Goal: Task Accomplishment & Management: Use online tool/utility

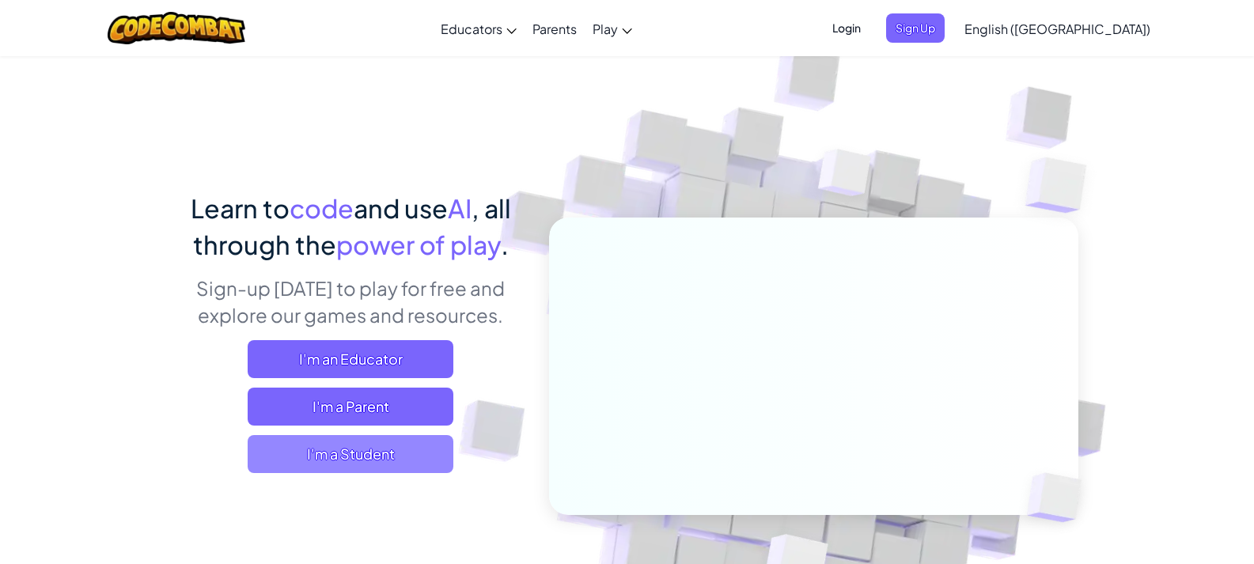
click at [442, 463] on span "I'm a Student" at bounding box center [351, 454] width 206 height 38
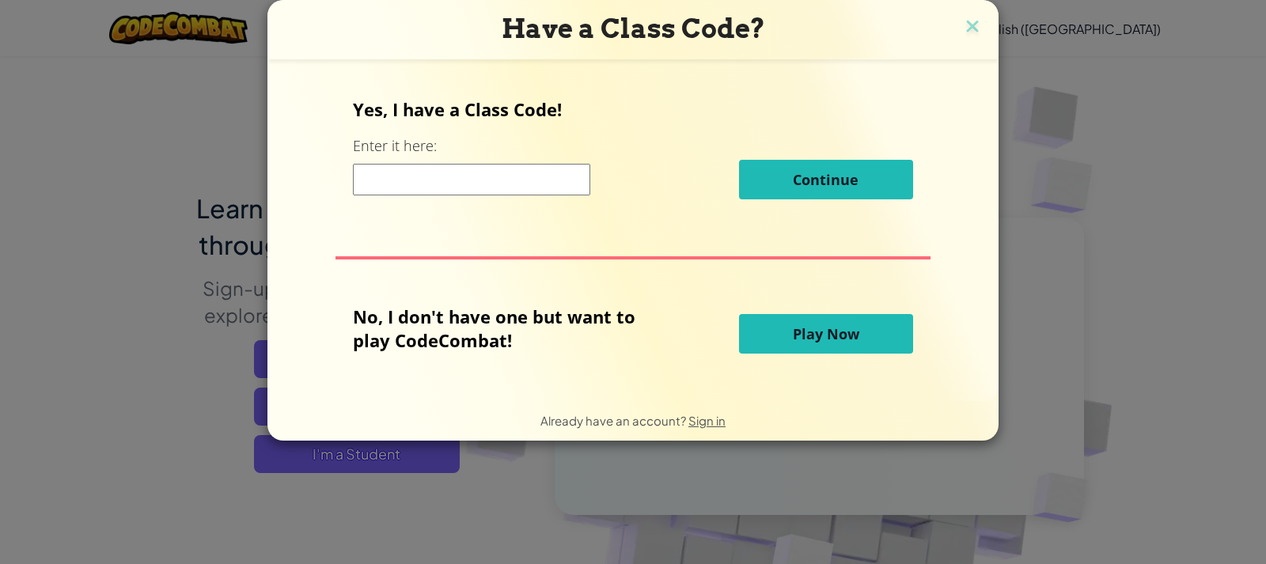
click at [762, 325] on button "Play Now" at bounding box center [826, 334] width 174 height 40
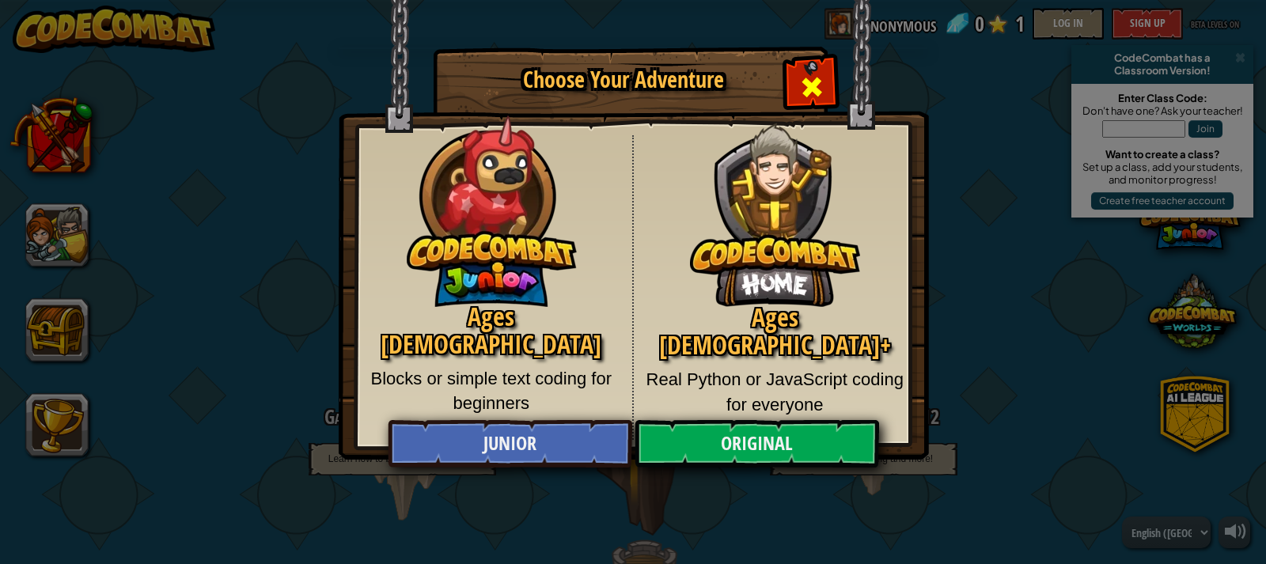
click at [824, 78] on div "Close modal" at bounding box center [811, 85] width 50 height 50
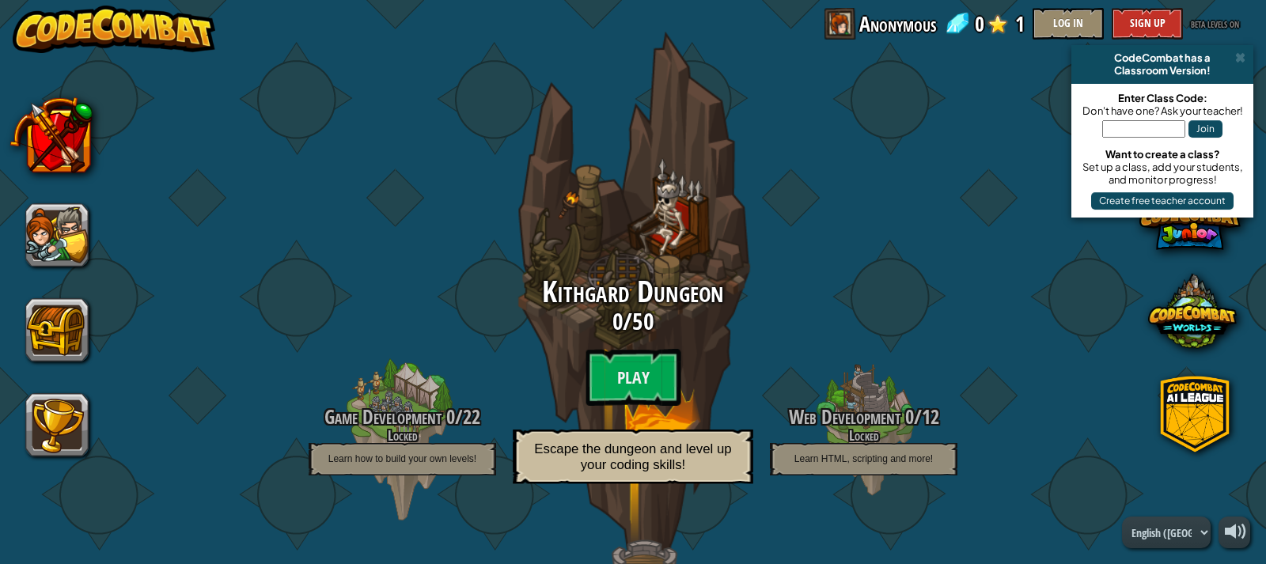
click at [647, 305] on span "50" at bounding box center [642, 321] width 21 height 32
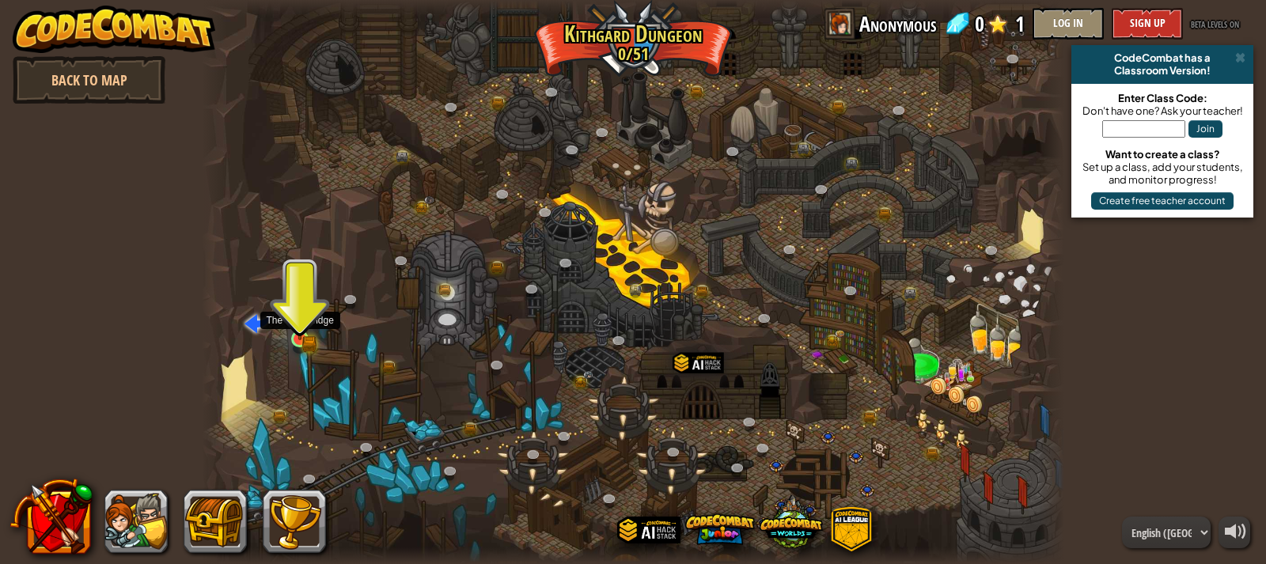
click at [296, 330] on img at bounding box center [299, 316] width 21 height 47
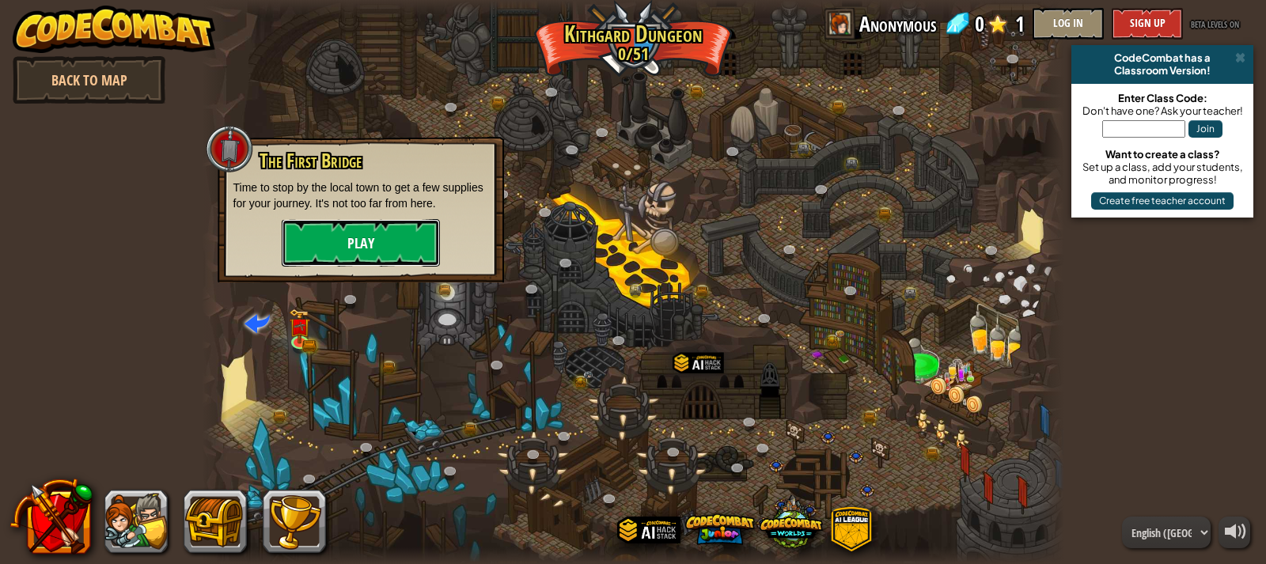
click at [333, 263] on button "Play" at bounding box center [361, 242] width 158 height 47
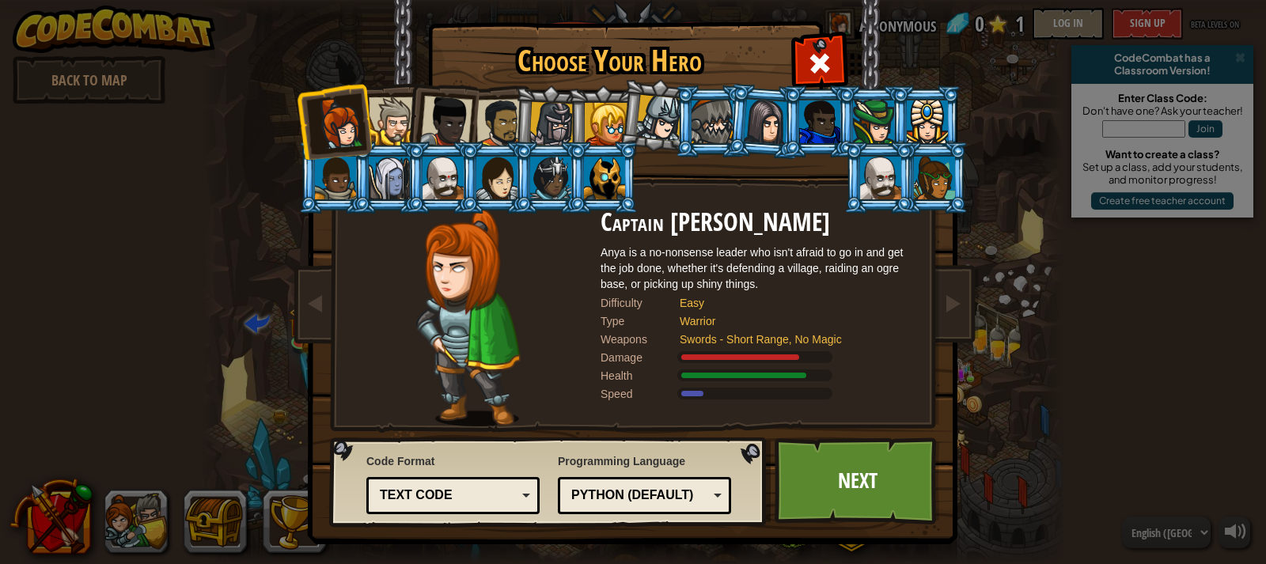
click at [385, 128] on div at bounding box center [393, 121] width 48 height 48
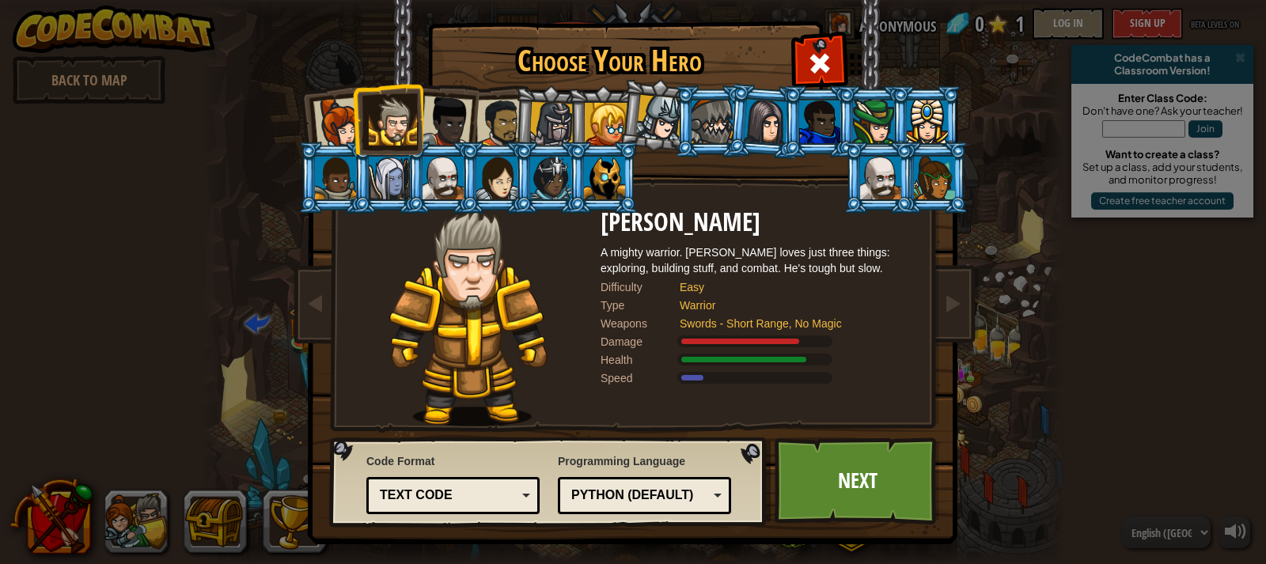
click at [338, 147] on li at bounding box center [333, 178] width 71 height 72
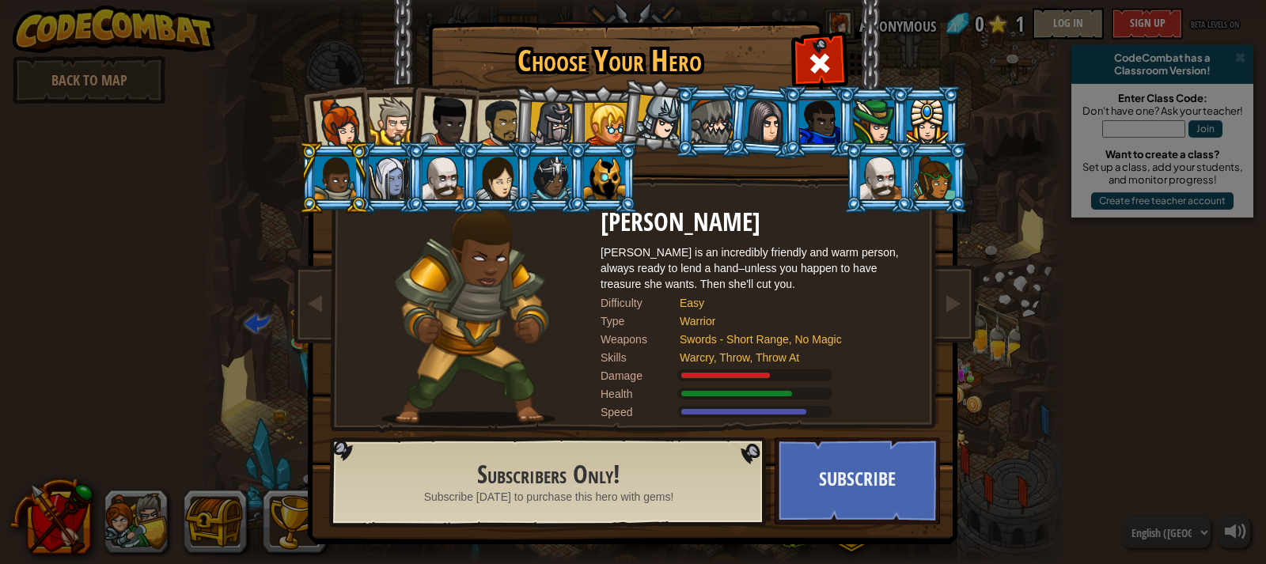
click at [342, 127] on div at bounding box center [339, 123] width 52 height 52
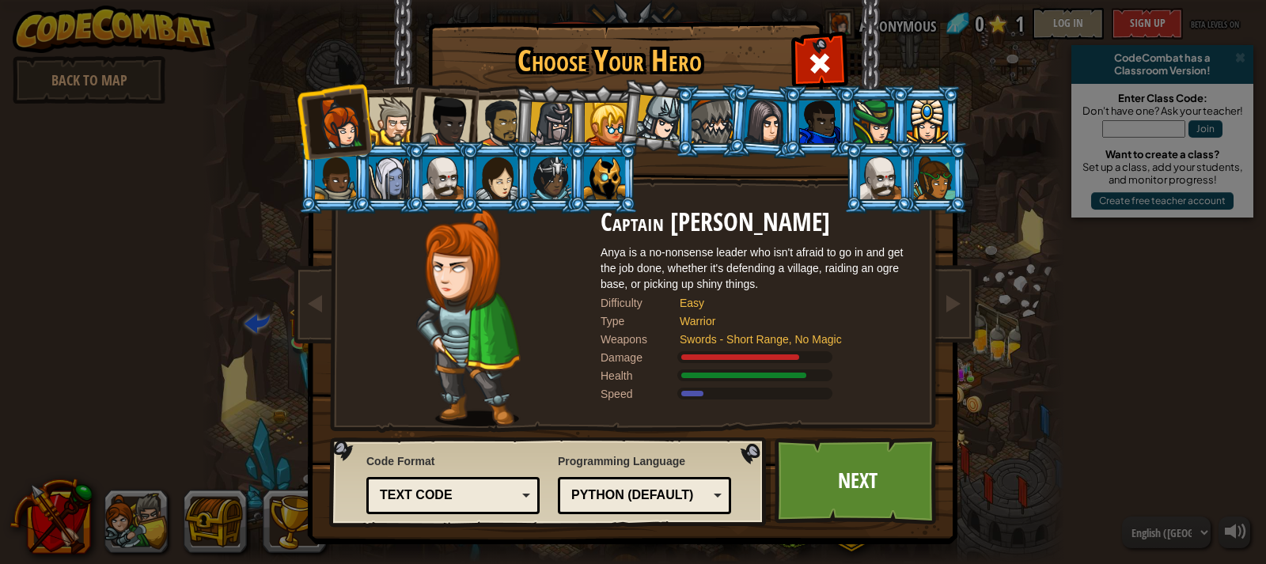
click at [392, 128] on div at bounding box center [393, 121] width 48 height 48
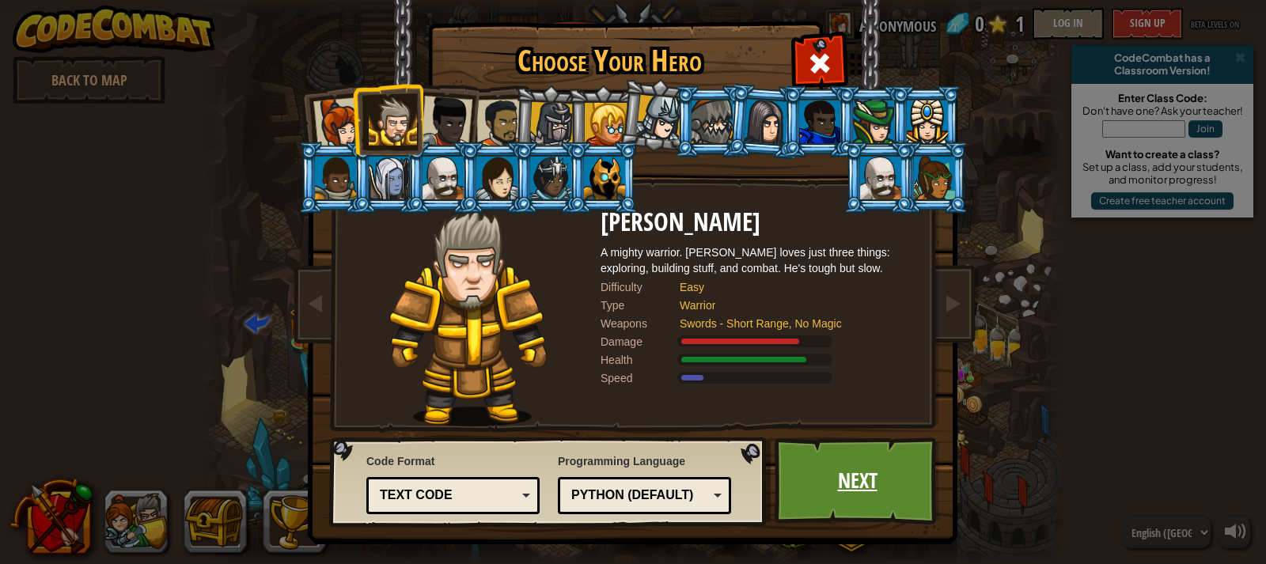
click at [850, 496] on link "Next" at bounding box center [856, 480] width 165 height 87
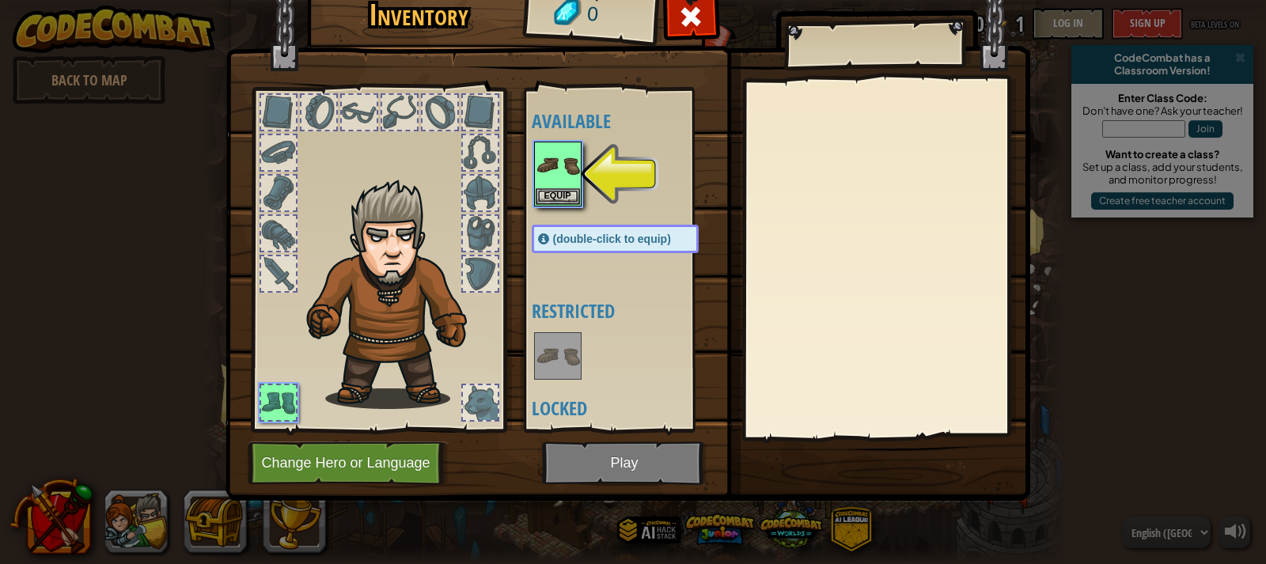
click at [570, 233] on span "(double-click to equip)" at bounding box center [612, 239] width 118 height 13
click at [562, 202] on button "Equip" at bounding box center [557, 195] width 44 height 17
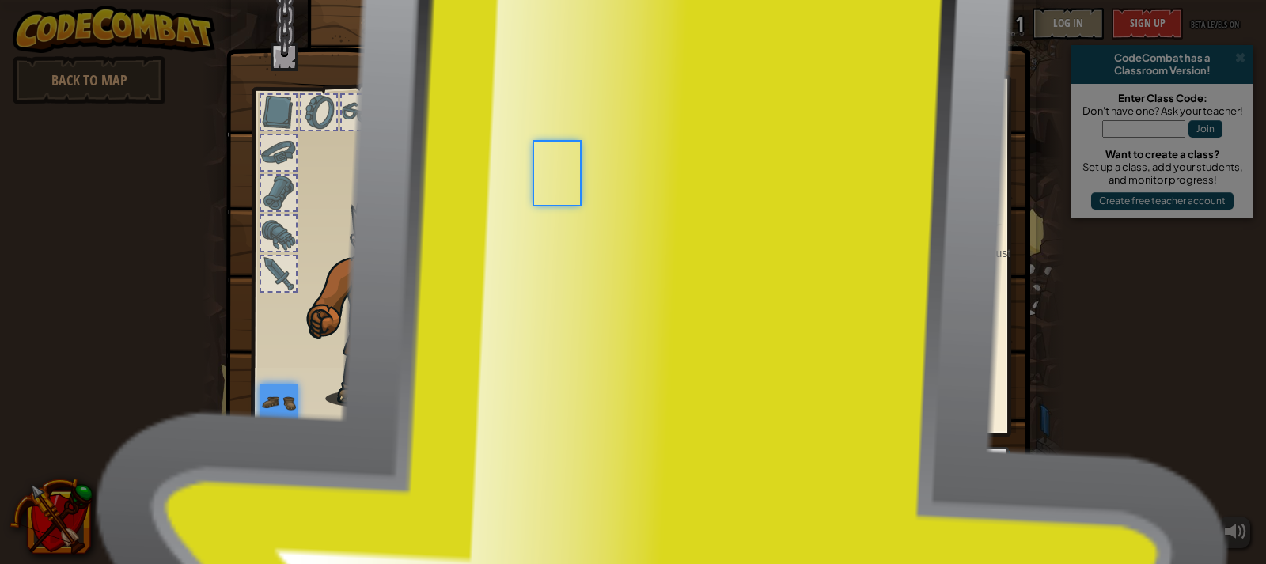
click at [562, 202] on div "Available Equip (double-click to equip) Restricted Locked" at bounding box center [631, 260] width 199 height 330
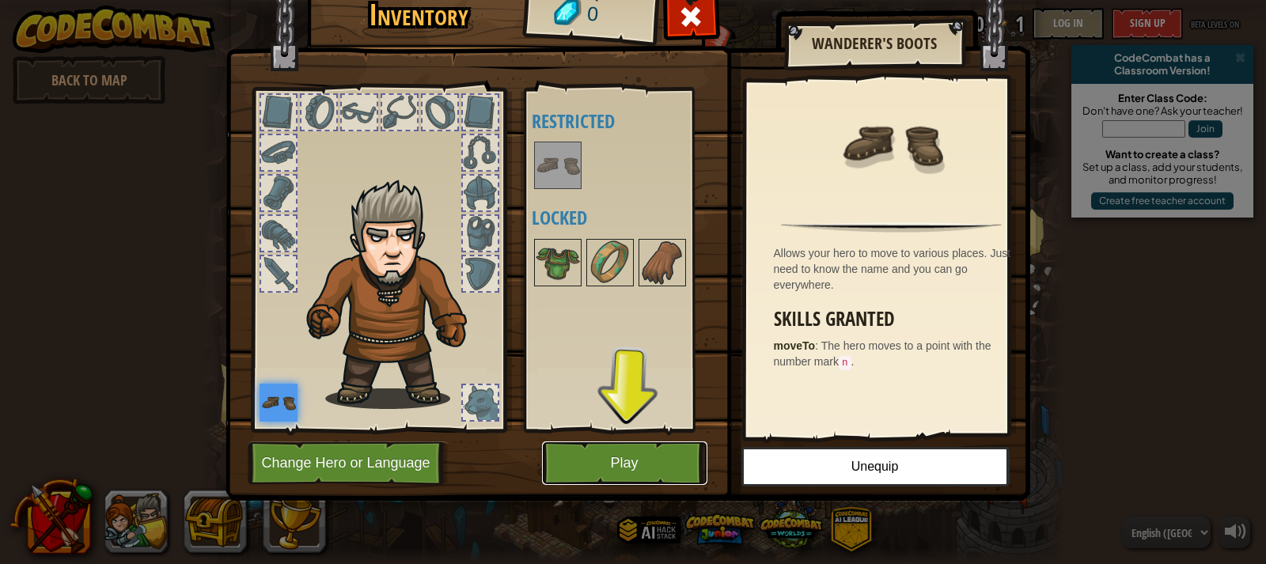
click at [628, 471] on button "Play" at bounding box center [624, 463] width 165 height 44
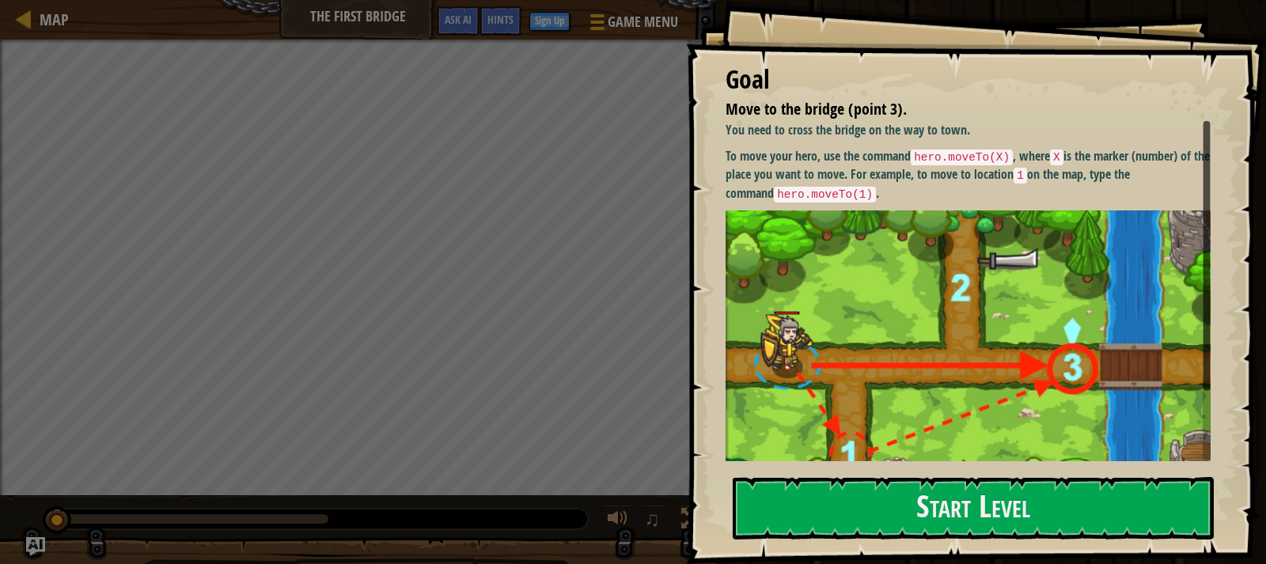
click at [891, 250] on img at bounding box center [973, 360] width 497 height 301
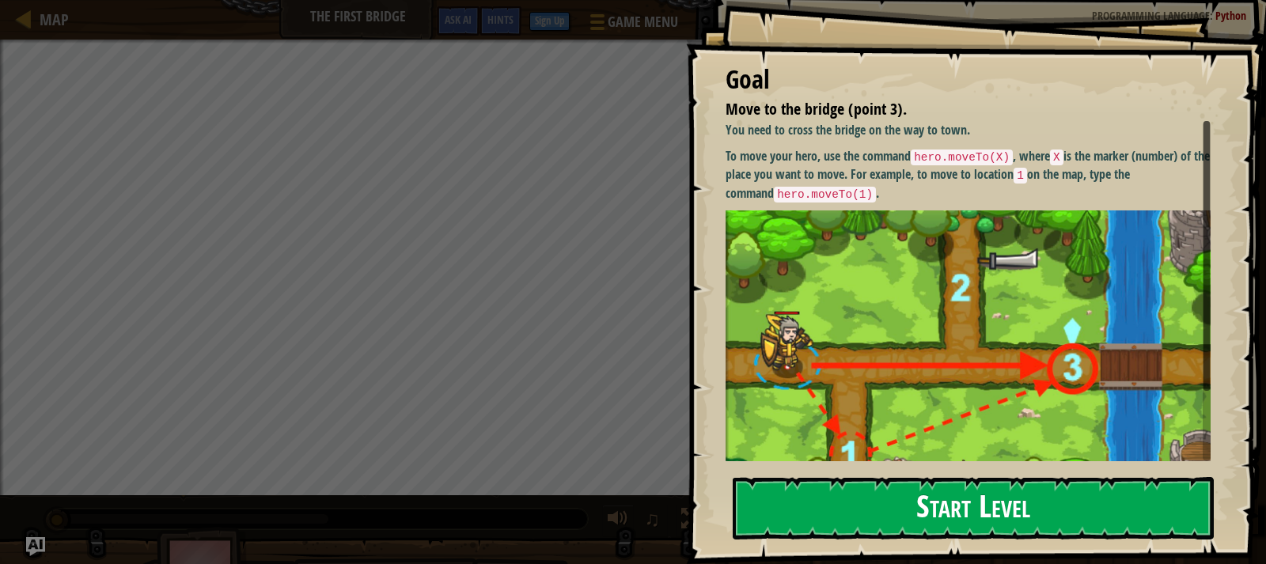
click at [897, 485] on button "Start Level" at bounding box center [972, 508] width 481 height 62
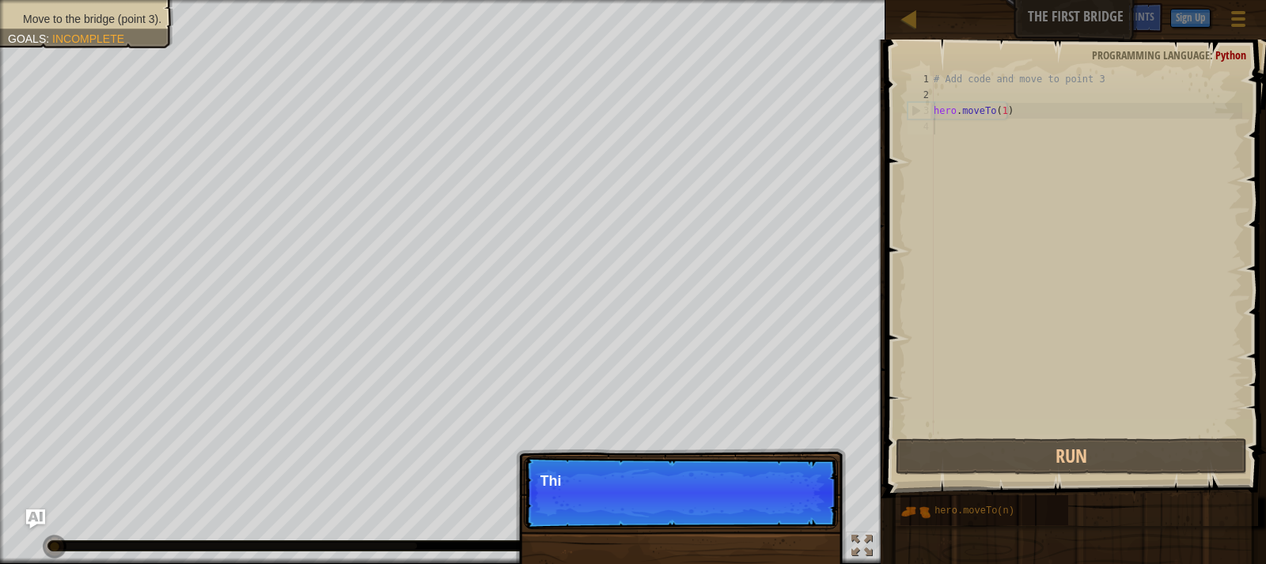
scroll to position [7, 0]
click at [714, 473] on p "This is the hero that you con" at bounding box center [680, 481] width 281 height 16
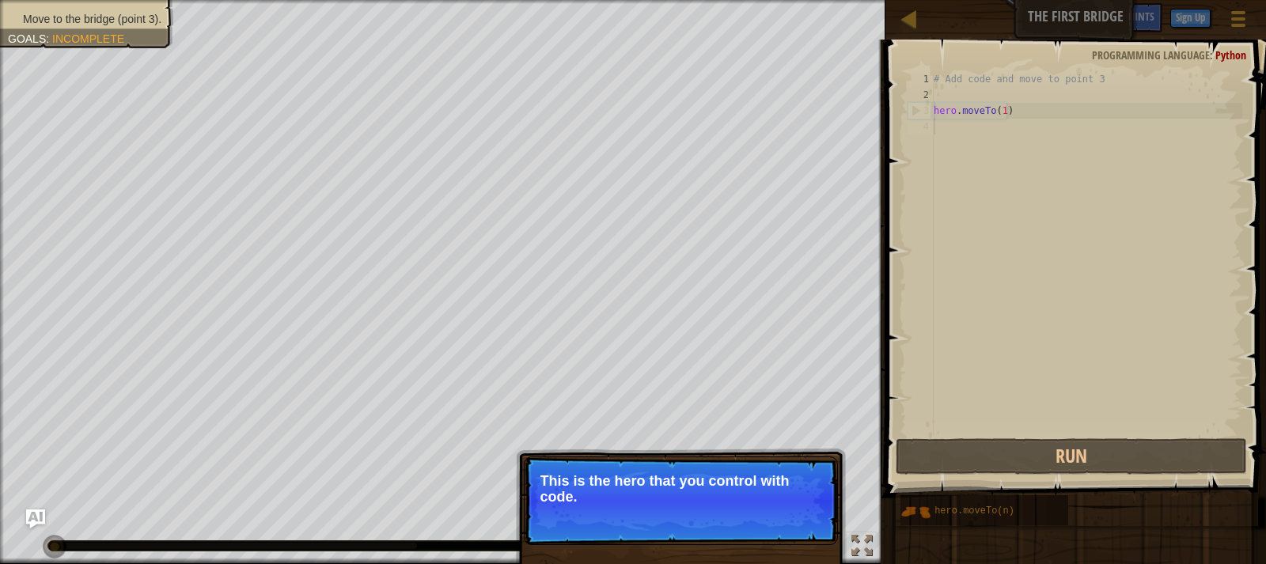
drag, startPoint x: 686, startPoint y: 501, endPoint x: 656, endPoint y: 470, distance: 42.5
click at [653, 484] on p "This is the hero that you control with code." at bounding box center [680, 489] width 281 height 32
drag, startPoint x: 657, startPoint y: 464, endPoint x: 589, endPoint y: 556, distance: 114.9
click at [650, 460] on p "Skip (esc) Continue This is the hero that you control with code." at bounding box center [681, 500] width 314 height 89
click at [1009, 129] on div "# Add code and move to point 3 hero . moveTo ( 1 )" at bounding box center [1086, 268] width 312 height 395
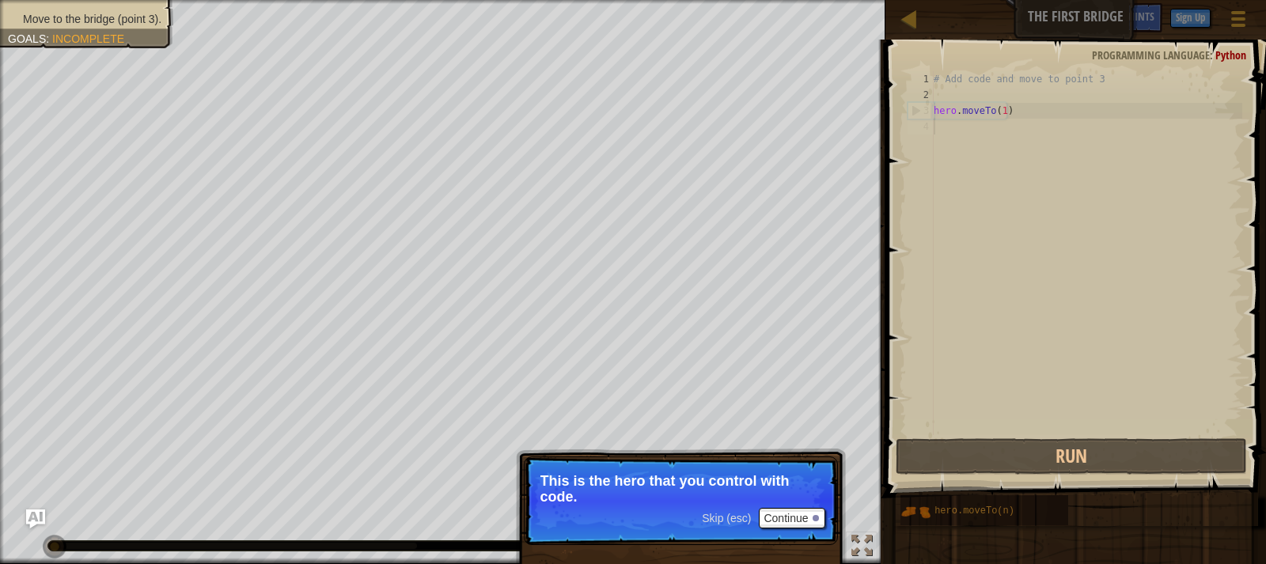
click at [1024, 110] on div "# Add code and move to point 3 hero . moveTo ( 1 )" at bounding box center [1086, 268] width 312 height 395
click at [1017, 115] on div "# Add code and move to point 3 hero . moveTo ( 1 )" at bounding box center [1086, 268] width 312 height 395
click at [1001, 108] on div "# Add code and move to point 3 hero . moveTo ( 1 )" at bounding box center [1086, 268] width 312 height 395
drag, startPoint x: 1023, startPoint y: 123, endPoint x: 1027, endPoint y: 113, distance: 10.8
click at [1027, 113] on div "# Add code and move to point 3 hero . moveTo ( 1 )" at bounding box center [1086, 268] width 312 height 395
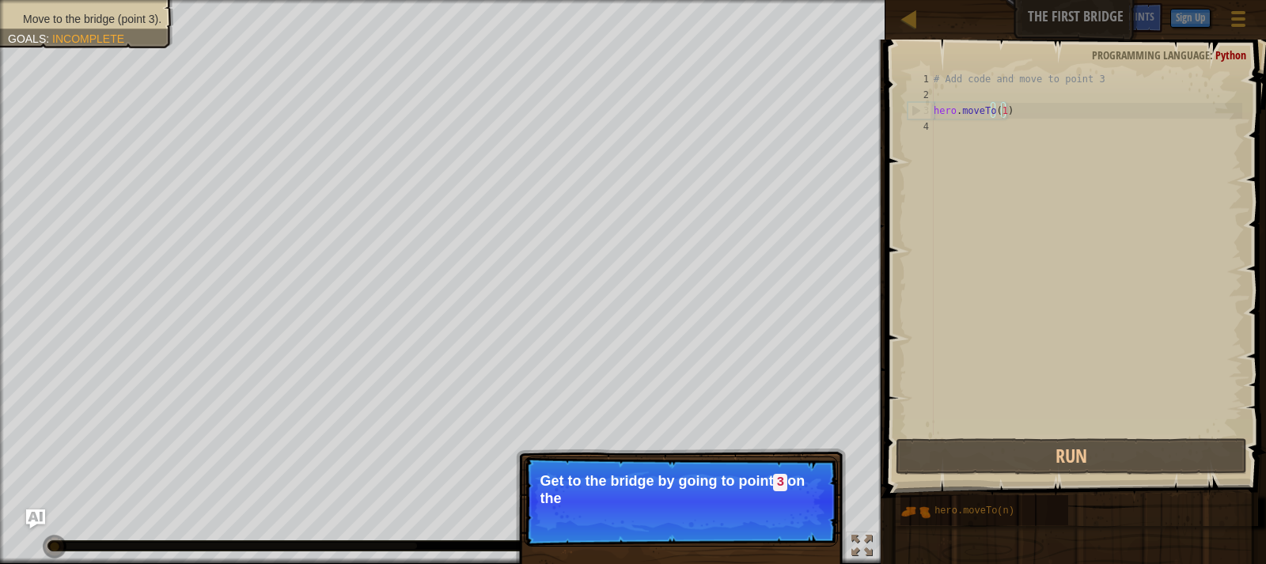
type textarea "hero.moveTo(1)"
click at [978, 123] on div "# Add code and move to point 3 hero . moveTo ( 1 )" at bounding box center [1086, 253] width 312 height 364
click at [965, 131] on div "# Add code and move to point 3 hero . moveTo ( 1 )" at bounding box center [1086, 268] width 312 height 395
drag, startPoint x: 936, startPoint y: 115, endPoint x: 964, endPoint y: 115, distance: 27.7
click at [938, 115] on div "# Add code and move to point 3 hero . moveTo ( 1 )" at bounding box center [1086, 268] width 312 height 395
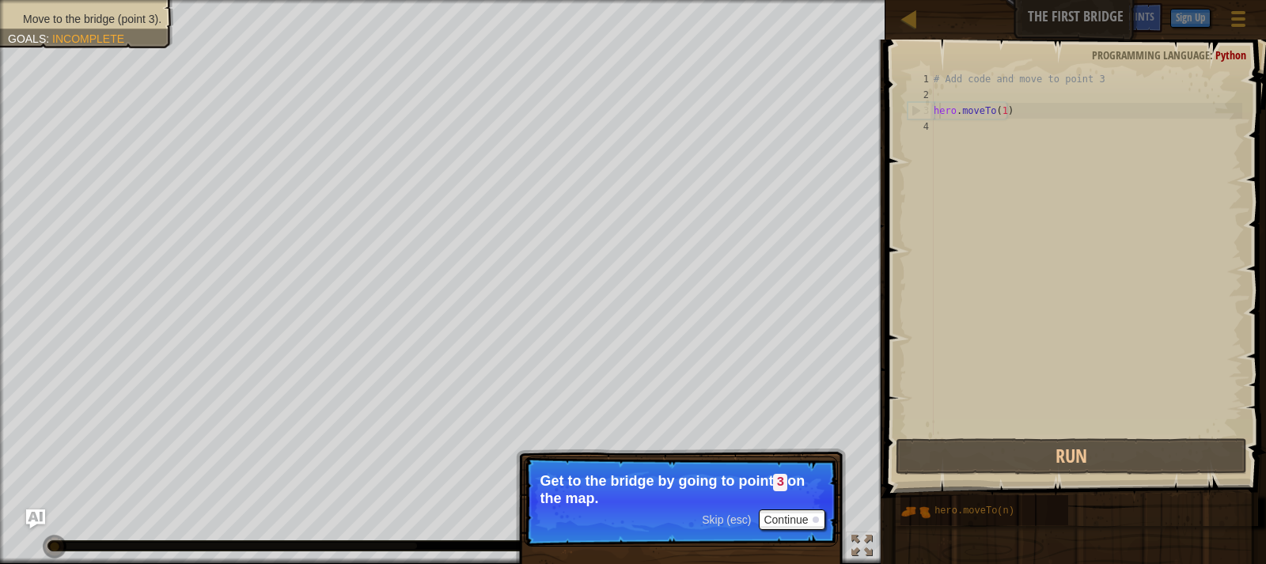
type textarea "hero.moveTo(1)"
click at [941, 130] on div "# Add code and move to point 3 hero . moveTo ( 1 )" at bounding box center [1086, 268] width 312 height 395
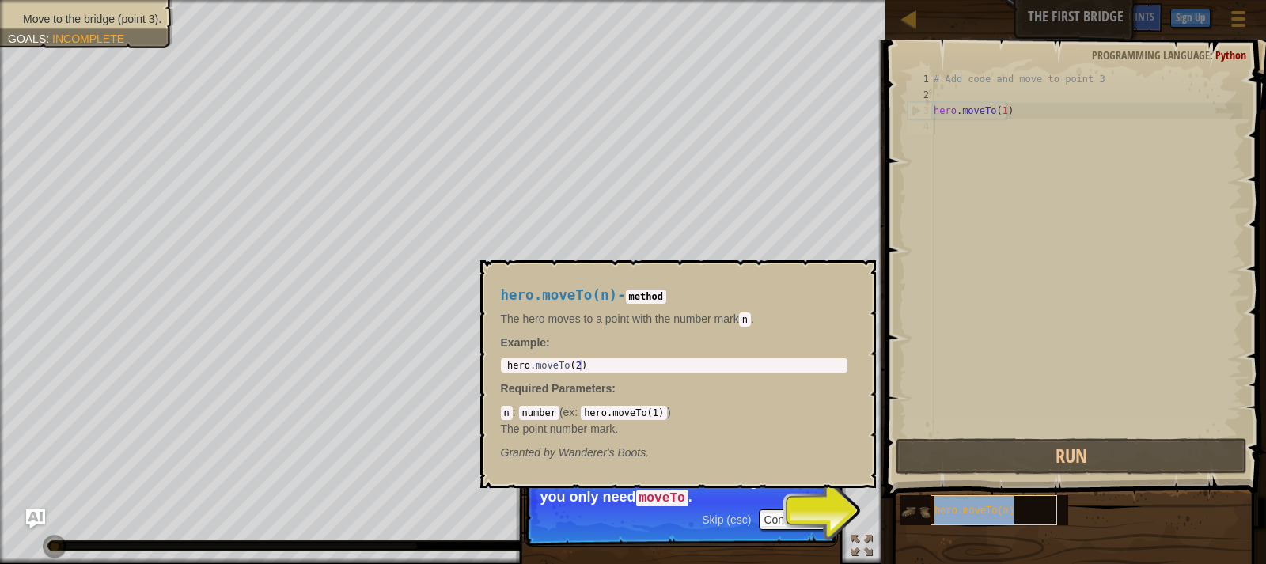
click at [931, 506] on div "hero.moveTo(n)" at bounding box center [993, 510] width 127 height 30
click at [1008, 510] on div "hero.moveTo(n)" at bounding box center [993, 510] width 127 height 30
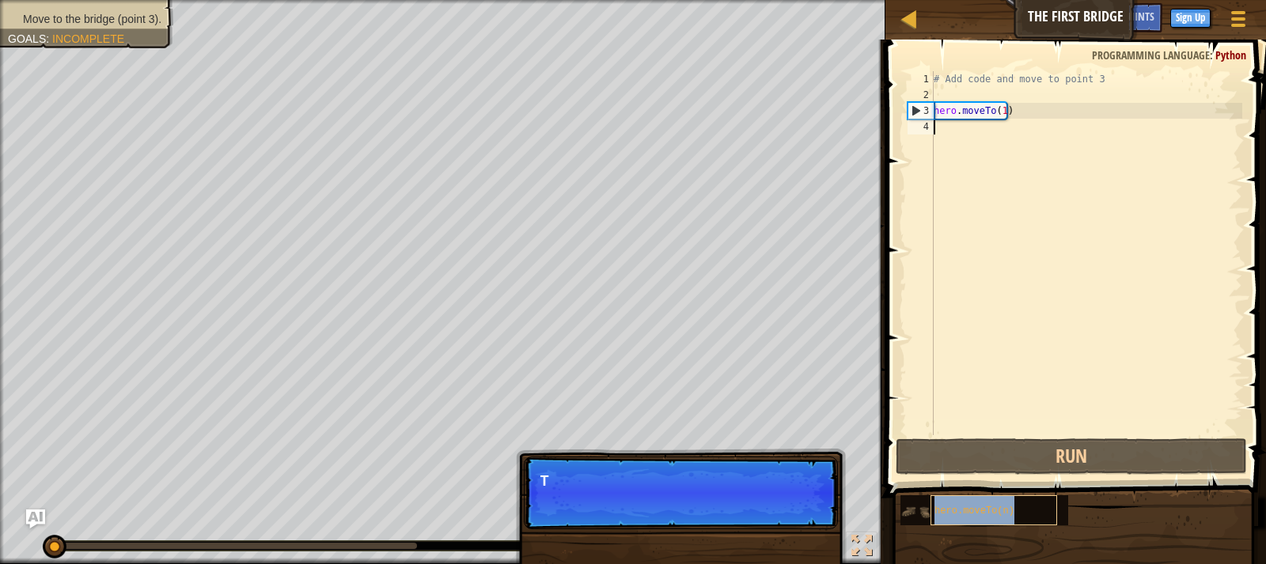
click at [1015, 509] on div "hero.moveTo(n)" at bounding box center [993, 510] width 127 height 30
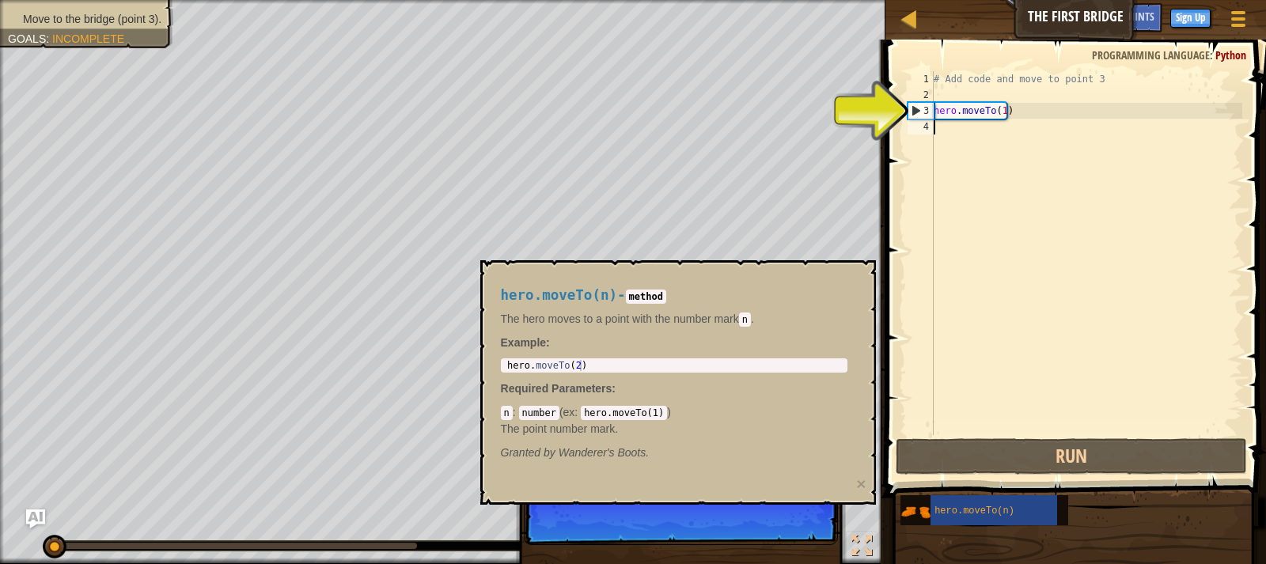
click at [1003, 109] on div "# Add code and move to point 3 hero . moveTo ( 1 )" at bounding box center [1086, 268] width 312 height 395
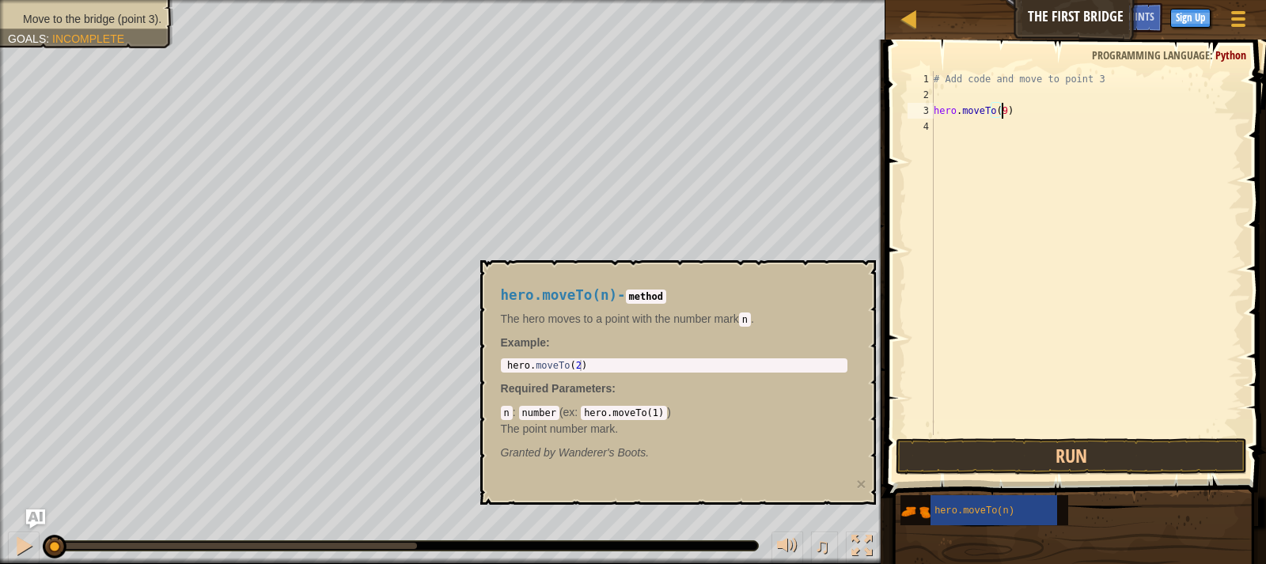
scroll to position [7, 5]
click at [940, 449] on button "Run" at bounding box center [1070, 456] width 351 height 36
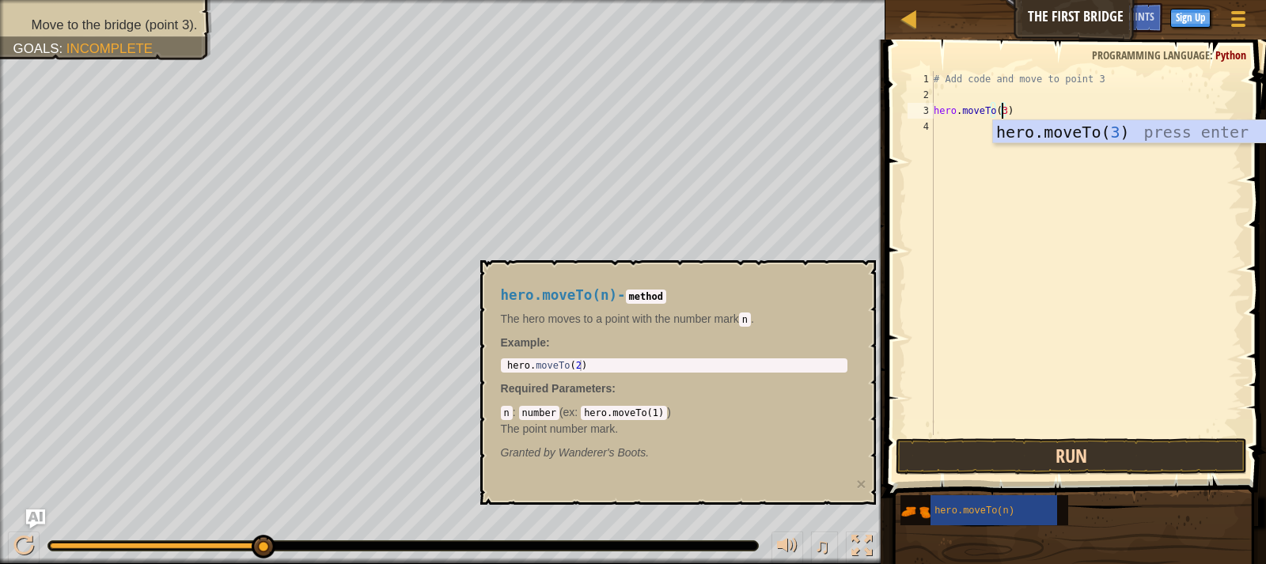
type textarea "hero.moveTo(3)"
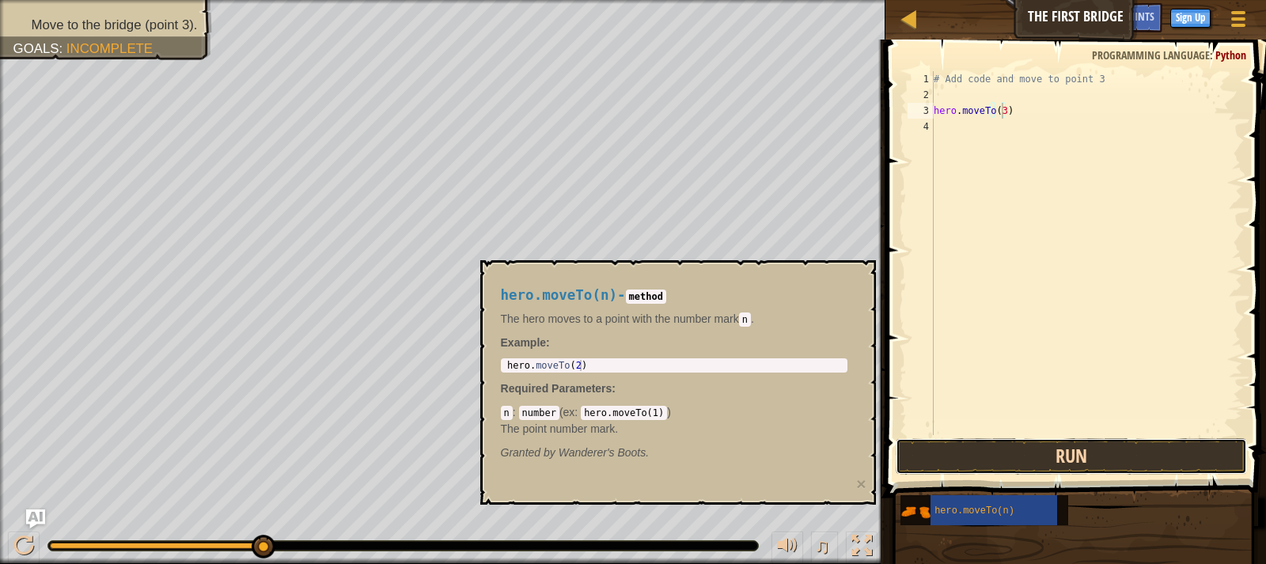
click at [1060, 451] on button "Run" at bounding box center [1070, 456] width 351 height 36
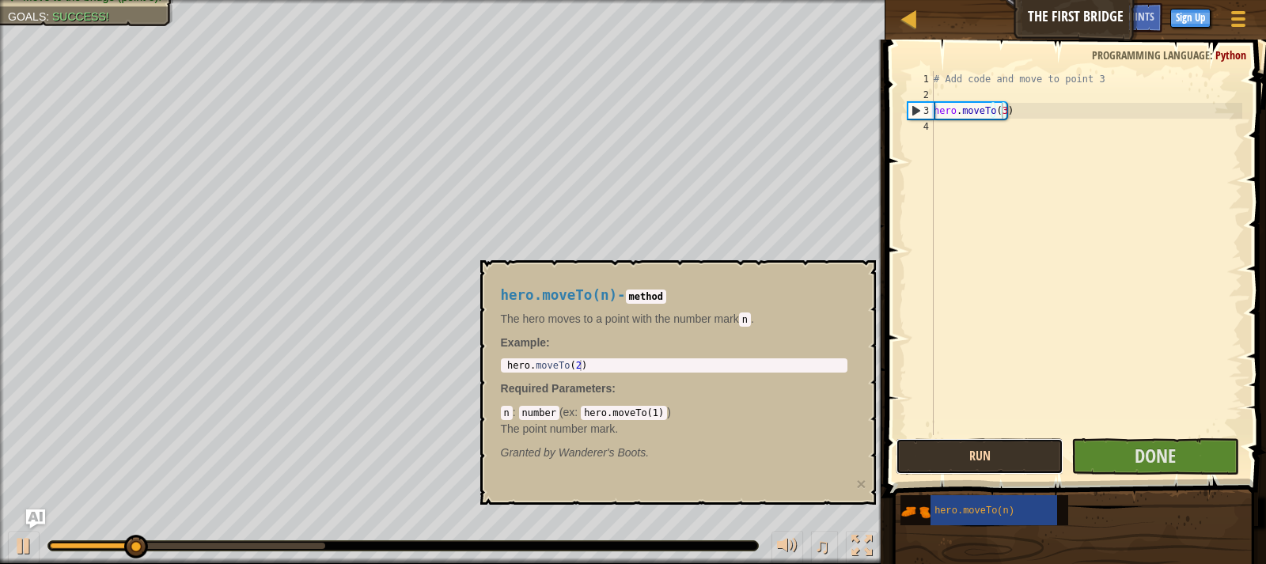
click at [986, 470] on button "Run" at bounding box center [979, 456] width 168 height 36
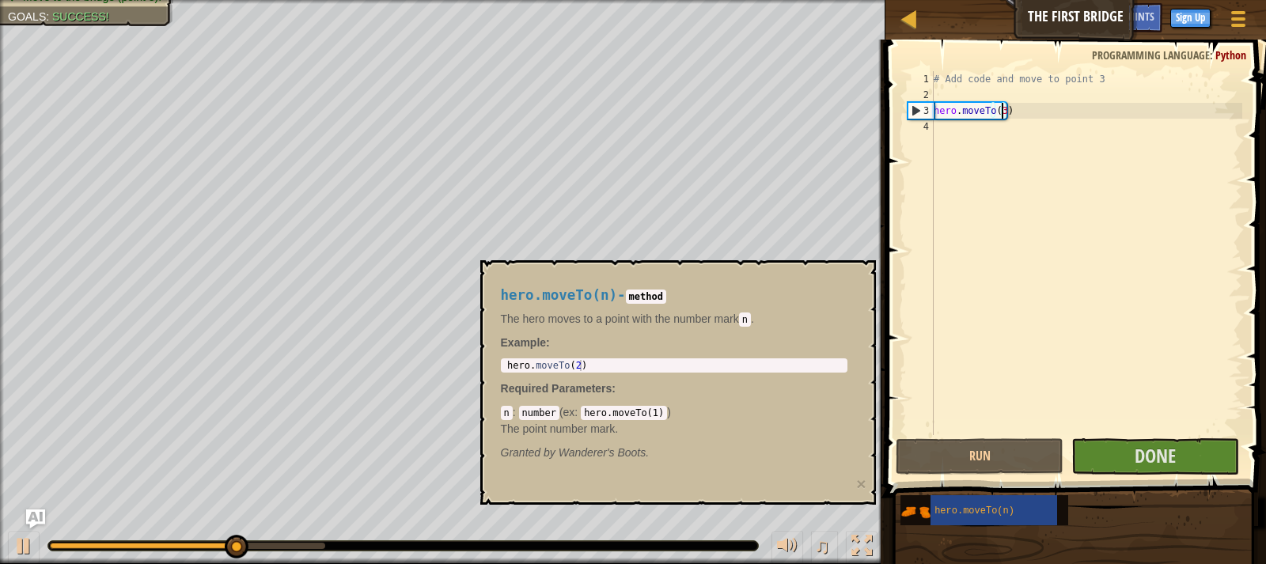
click at [949, 138] on div "# Add code and move to point 3 hero . moveTo ( 3 )" at bounding box center [1086, 268] width 312 height 395
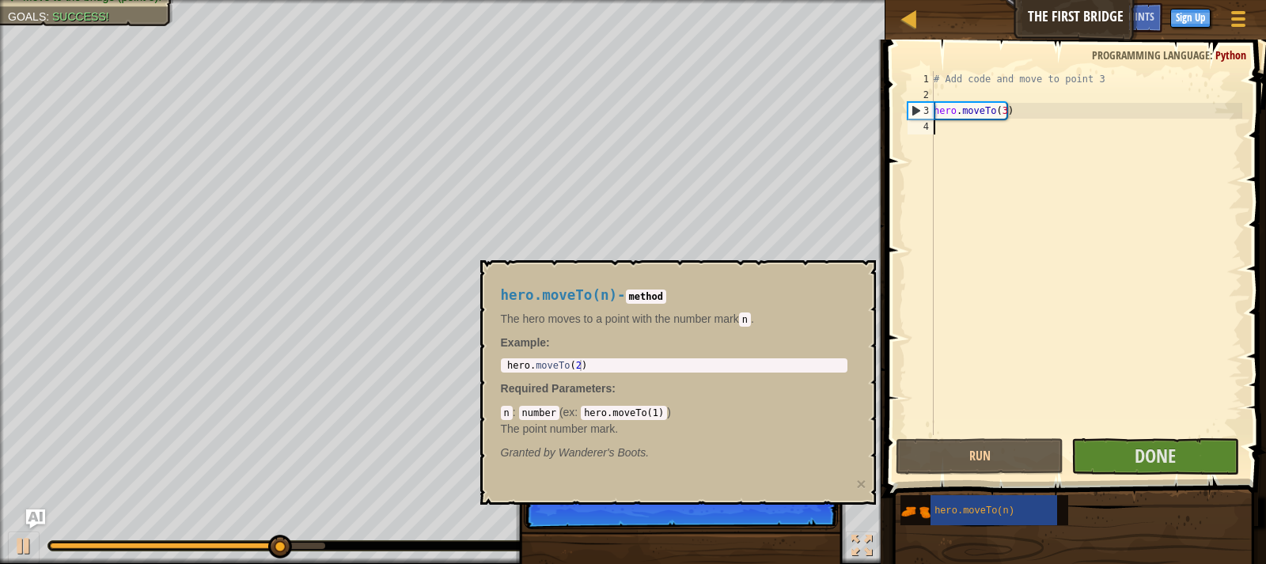
type textarea "s"
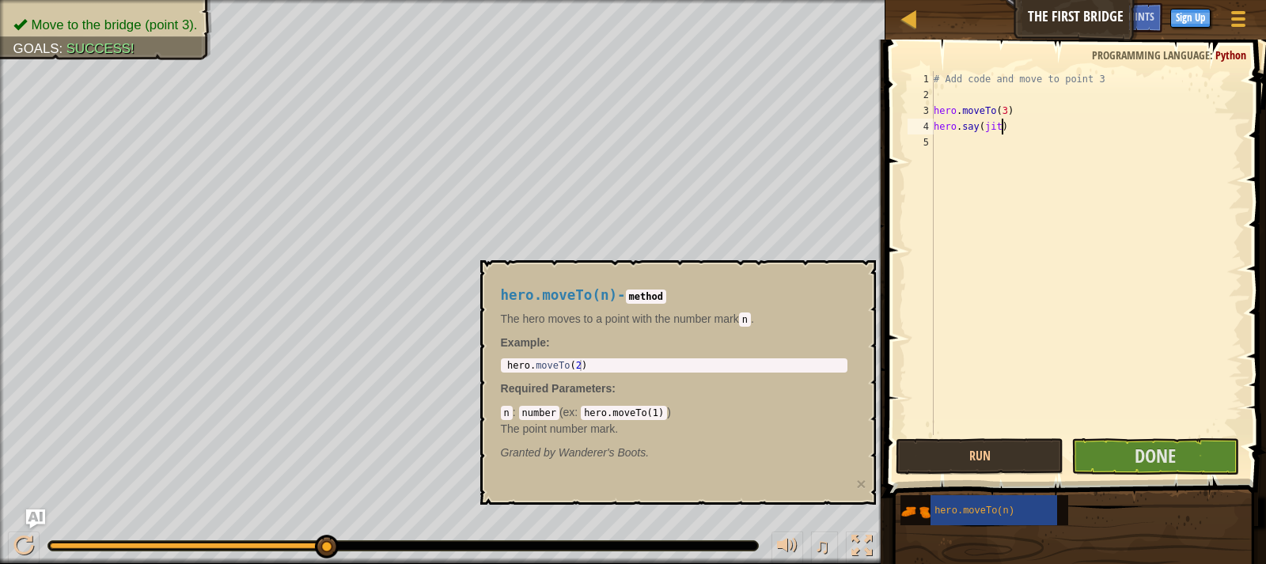
scroll to position [7, 5]
click at [1106, 452] on button "Done" at bounding box center [1155, 456] width 168 height 36
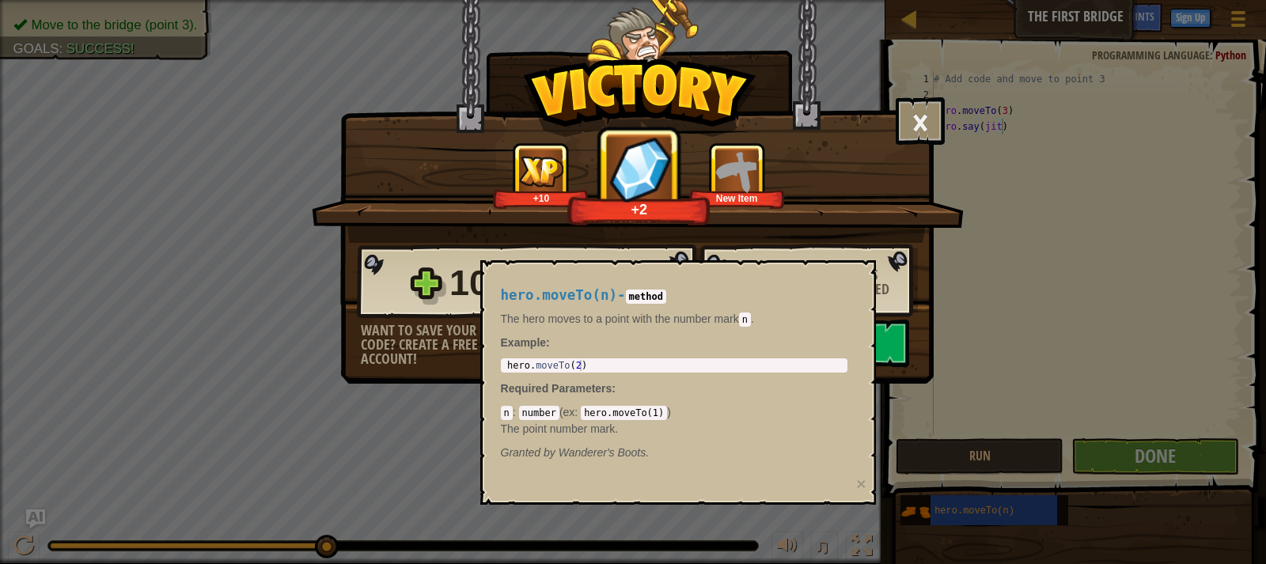
drag, startPoint x: 658, startPoint y: 354, endPoint x: 770, endPoint y: 286, distance: 131.3
click at [676, 345] on div "hero.moveTo(n) - method The hero moves to a point with the number [PERSON_NAME]…" at bounding box center [674, 374] width 369 height 202
click at [924, 124] on button "×" at bounding box center [919, 120] width 49 height 47
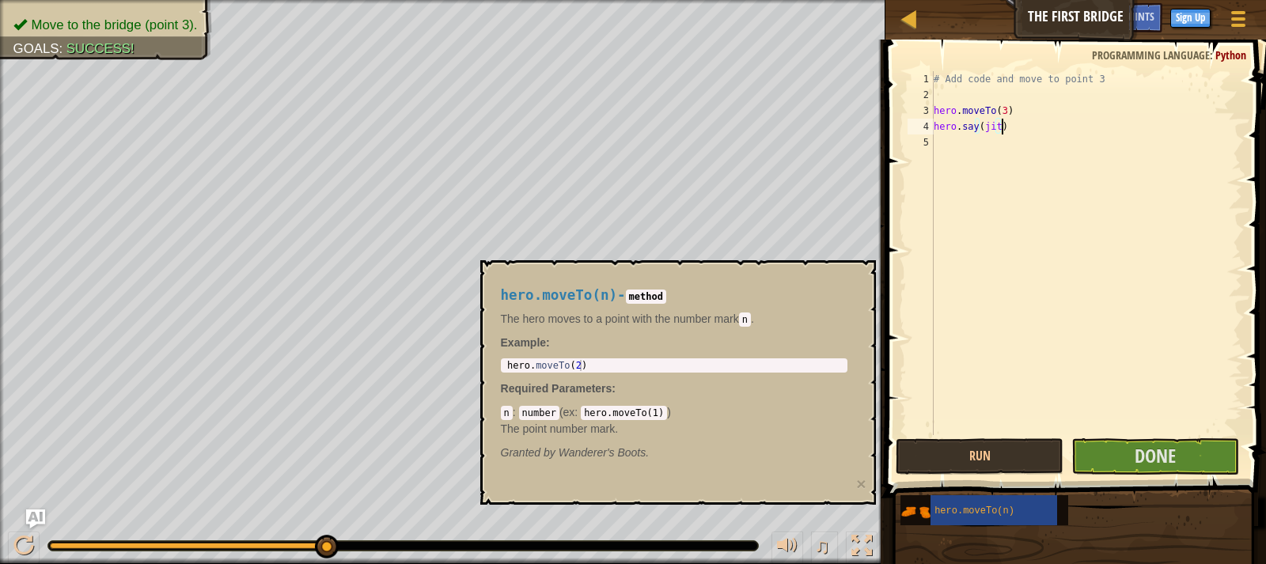
click at [774, 528] on div "♫" at bounding box center [442, 541] width 885 height 47
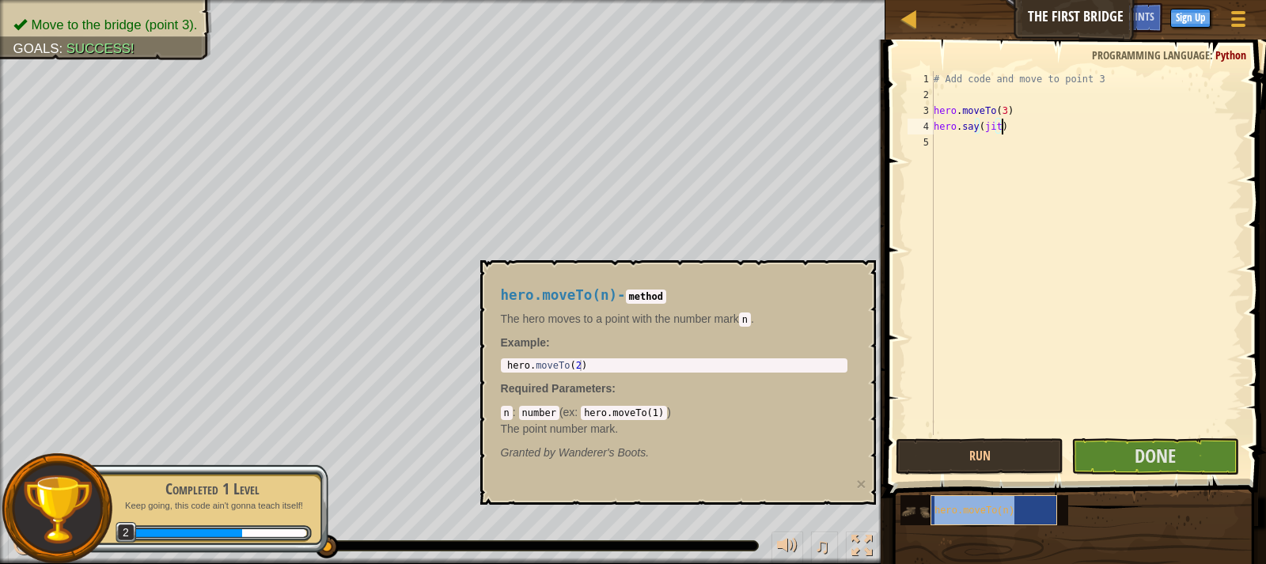
click at [983, 503] on div "hero.moveTo(n)" at bounding box center [993, 510] width 127 height 30
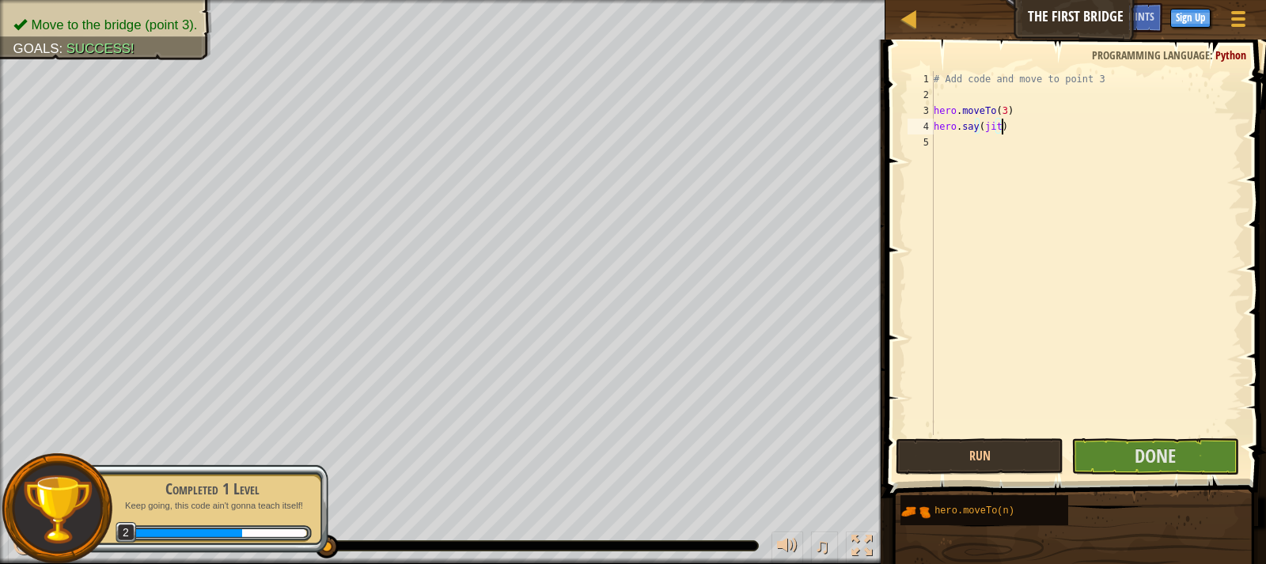
click at [1013, 111] on div "# Add code and move to point 3 hero . moveTo ( 3 ) hero . say ( jit )" at bounding box center [1086, 268] width 312 height 395
type textarea "hero.moveTo(3)"
click at [990, 457] on button "Run" at bounding box center [979, 456] width 168 height 36
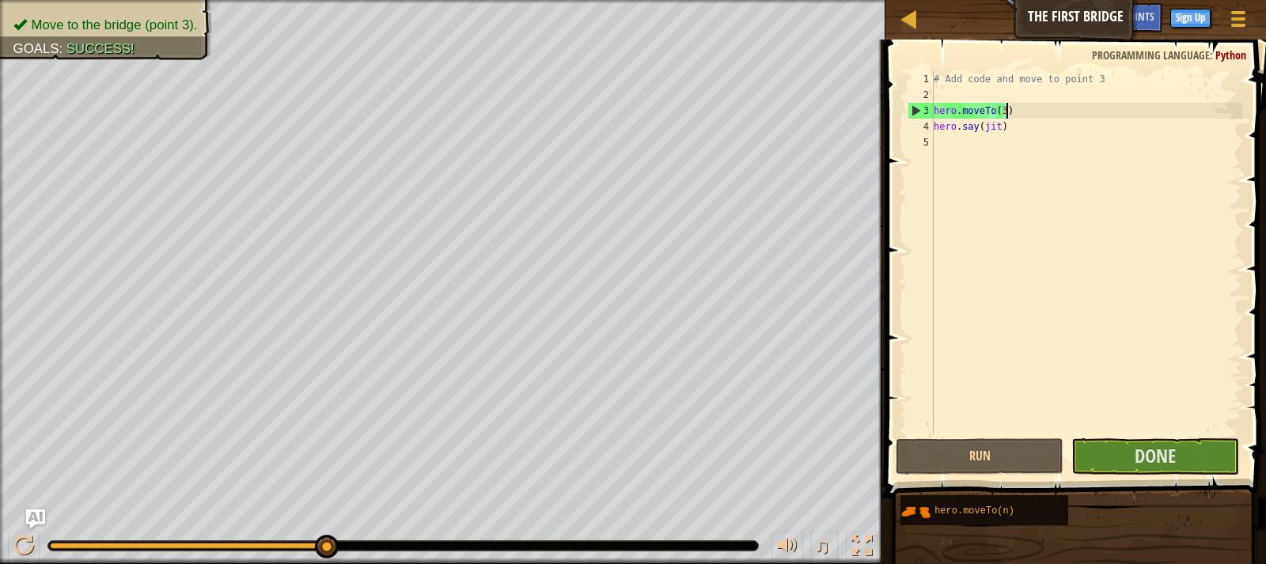
click at [1002, 108] on div "# Add code and move to point 3 hero . moveTo ( 3 ) hero . say ( jit )" at bounding box center [1086, 268] width 312 height 395
click at [1040, 139] on div "# Add code and move to point 3 hero . moveTo ( 3 ) hero . say ( jit )" at bounding box center [1086, 268] width 312 height 395
click at [1008, 125] on div "# Add code and move to point 3 hero . moveTo ( 3 ) hero . say ( jit )" at bounding box center [1086, 268] width 312 height 395
type textarea "hero.say(jit)"
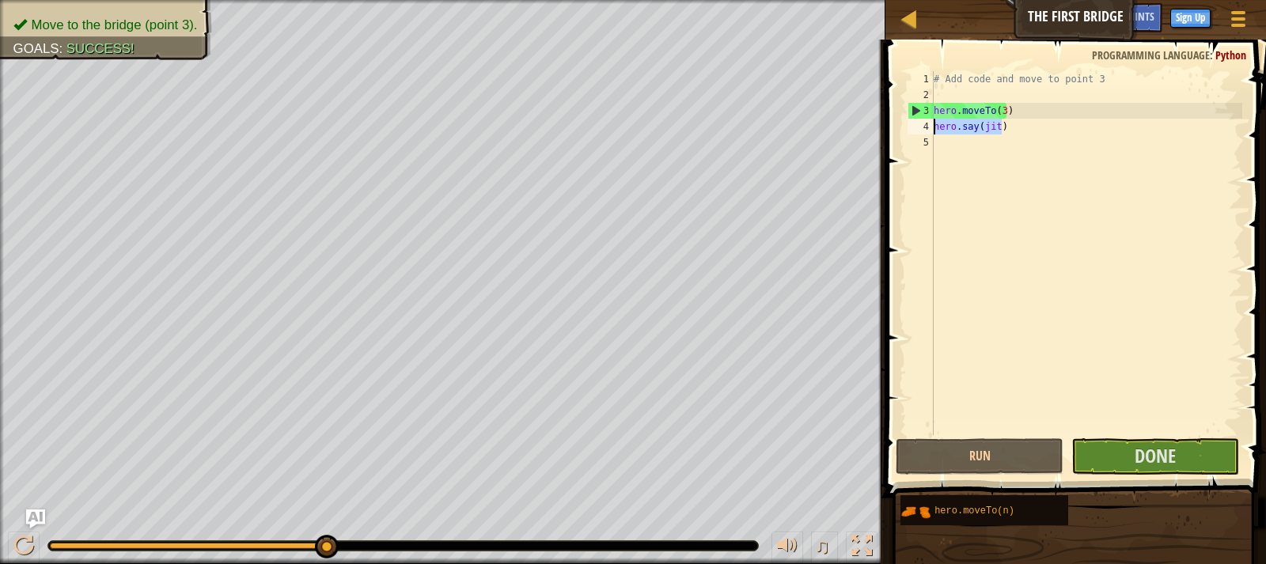
drag, startPoint x: 1003, startPoint y: 129, endPoint x: 935, endPoint y: 121, distance: 68.5
click at [935, 121] on div "# Add code and move to point 3 hero . moveTo ( 3 ) hero . say ( jit )" at bounding box center [1086, 268] width 312 height 395
type textarea "\"
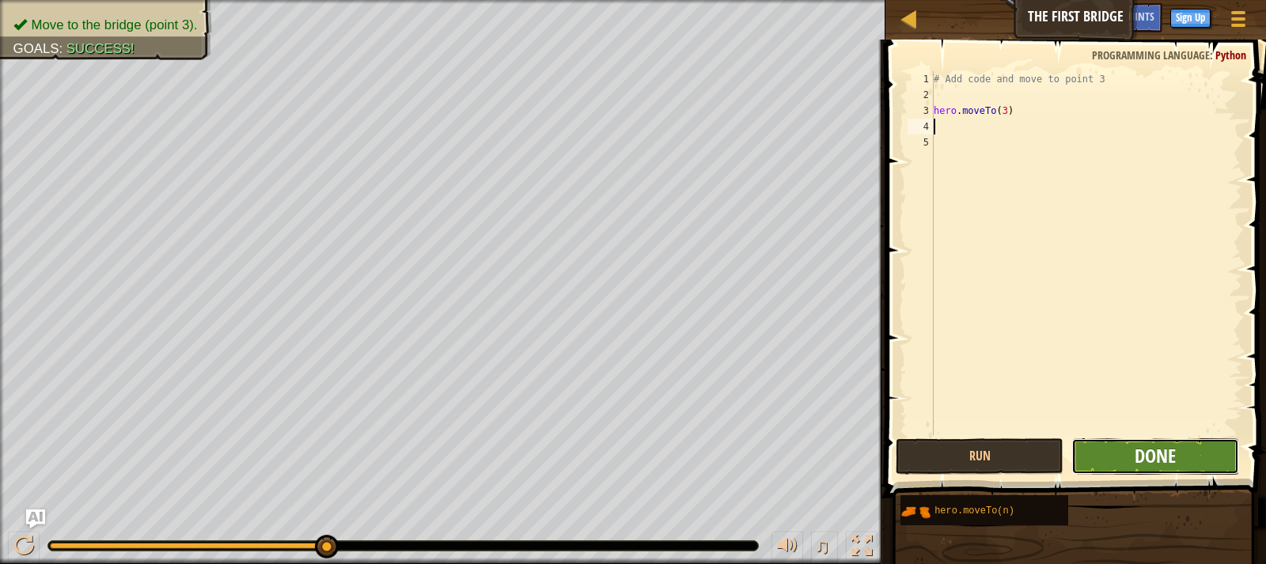
click at [1170, 460] on span "Done" at bounding box center [1154, 455] width 41 height 25
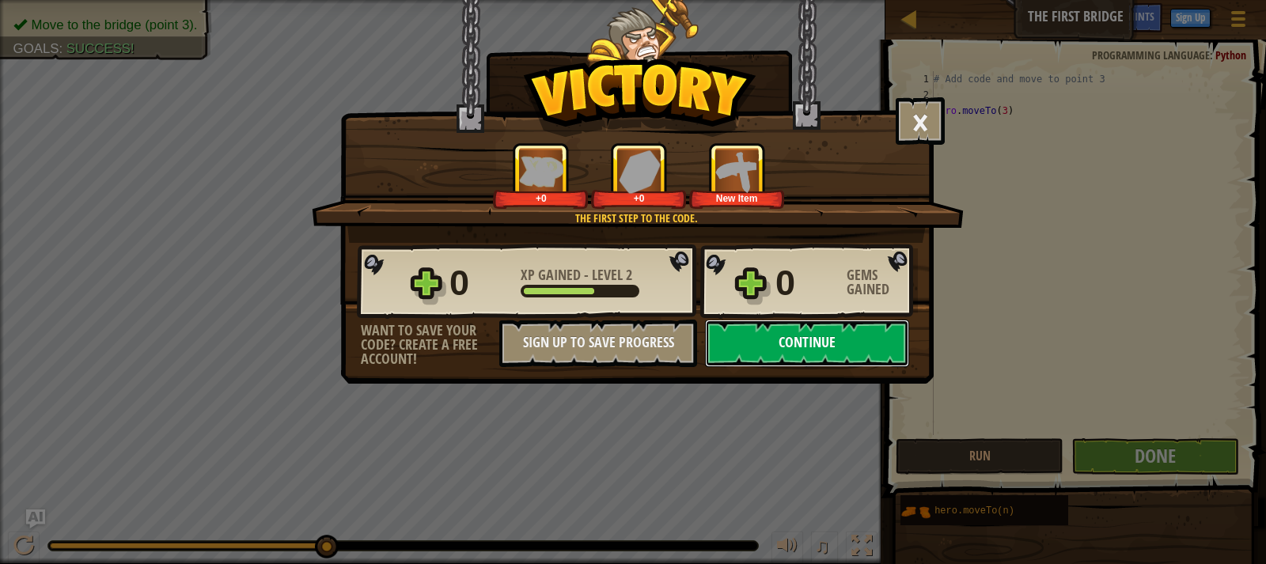
click at [788, 341] on button "Continue" at bounding box center [807, 343] width 204 height 47
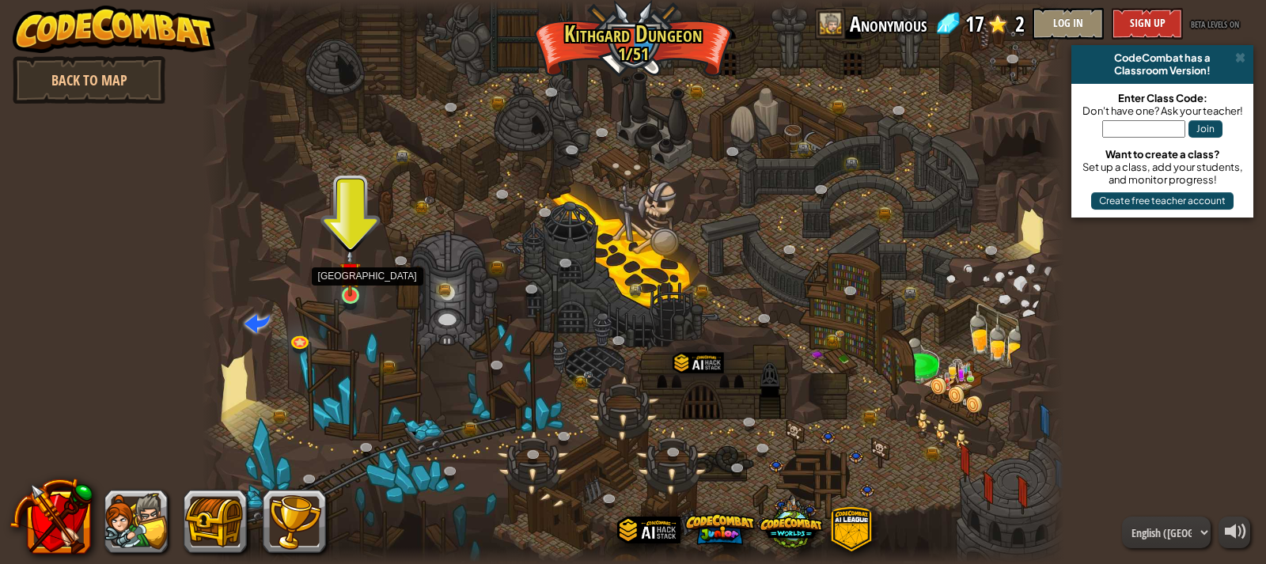
click at [356, 288] on img at bounding box center [349, 272] width 21 height 49
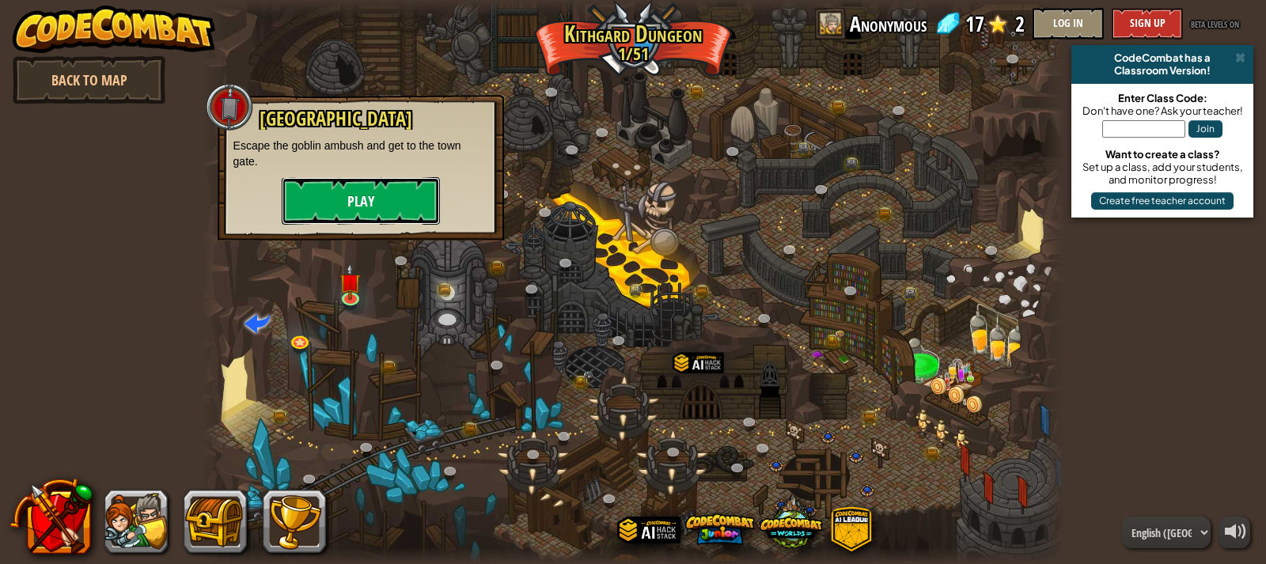
click at [356, 214] on button "Play" at bounding box center [361, 200] width 158 height 47
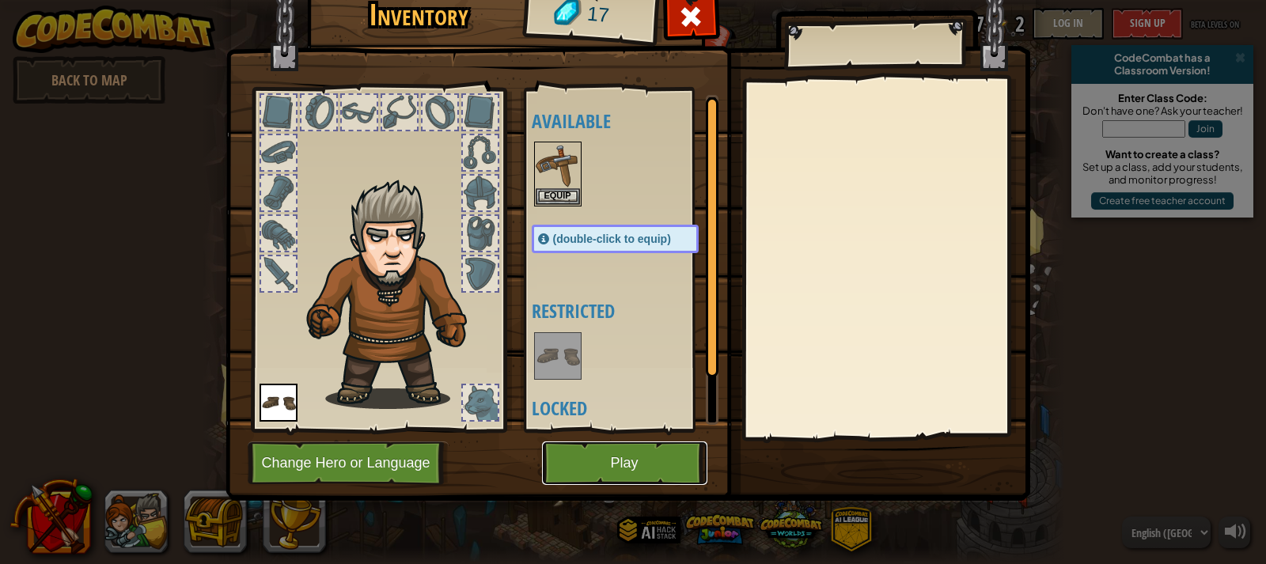
click at [597, 476] on button "Play" at bounding box center [624, 463] width 165 height 44
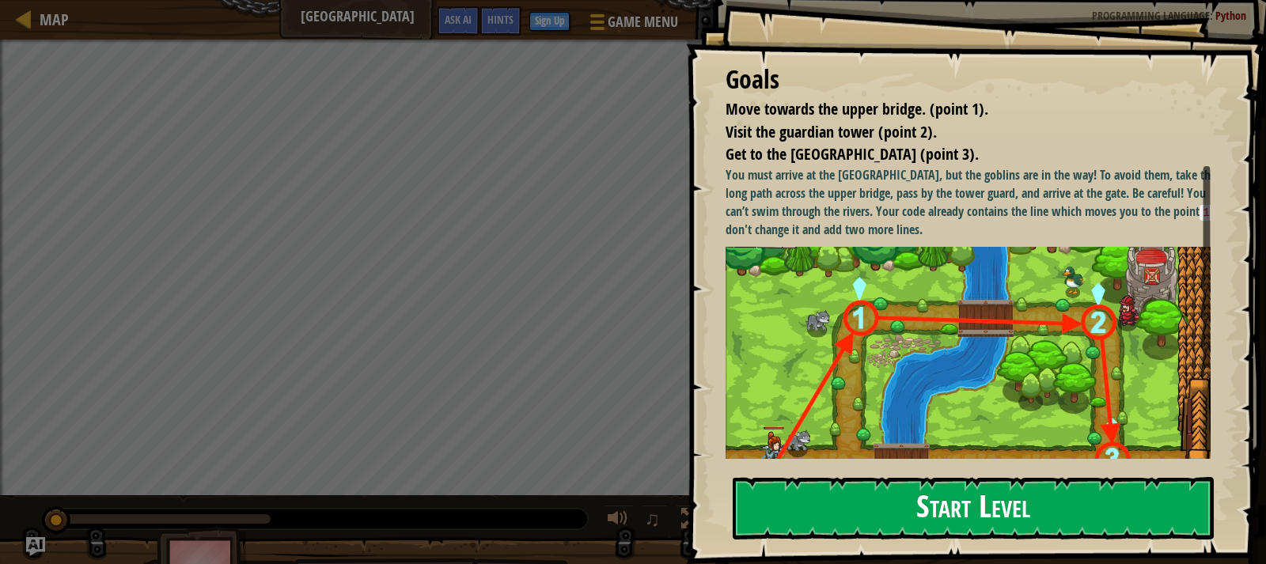
drag, startPoint x: 934, startPoint y: 489, endPoint x: 935, endPoint y: 500, distance: 11.1
click at [935, 499] on button "Start Level" at bounding box center [972, 508] width 481 height 62
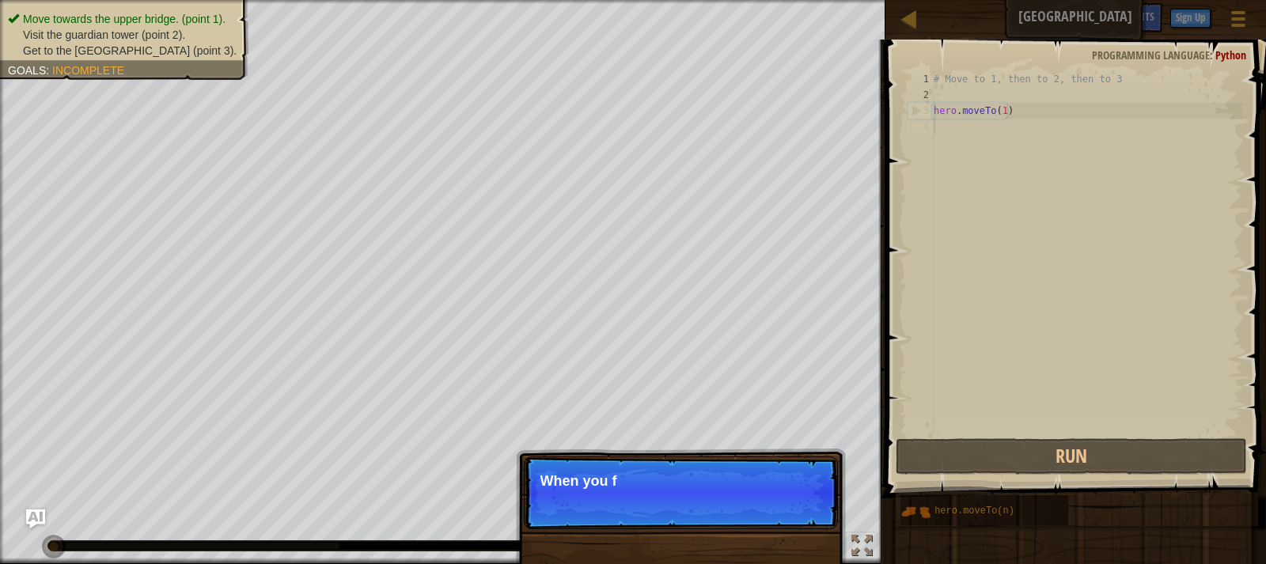
click at [1003, 116] on div "# Move to 1, then to 2, then to 3 hero . moveTo ( 1 )" at bounding box center [1086, 268] width 312 height 395
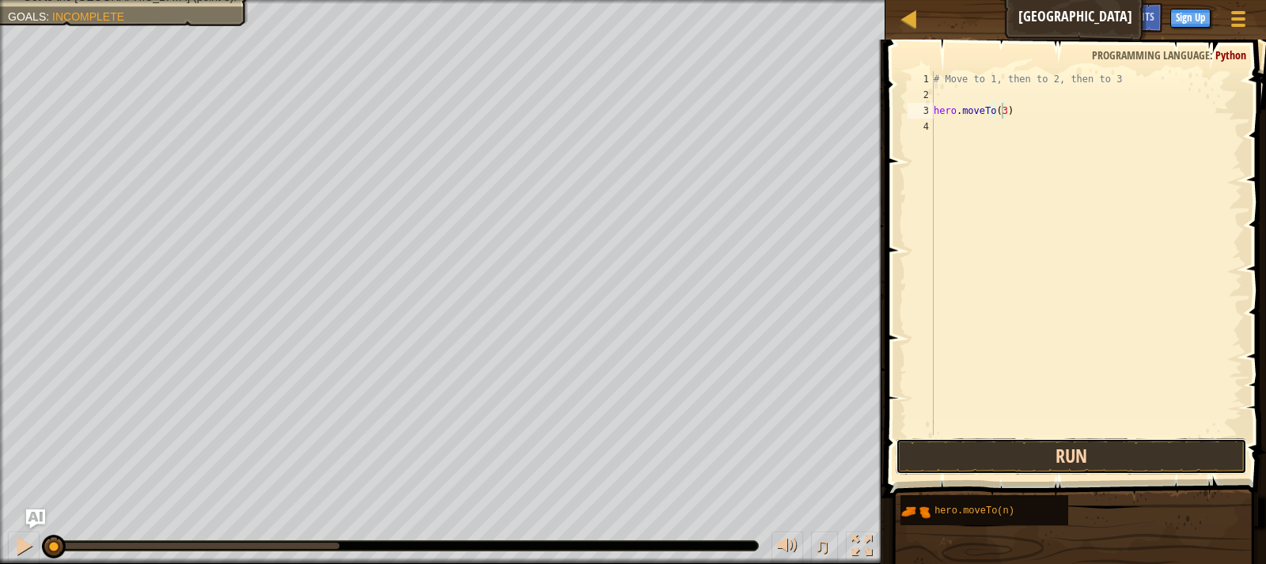
click at [1125, 462] on button "Run" at bounding box center [1070, 456] width 351 height 36
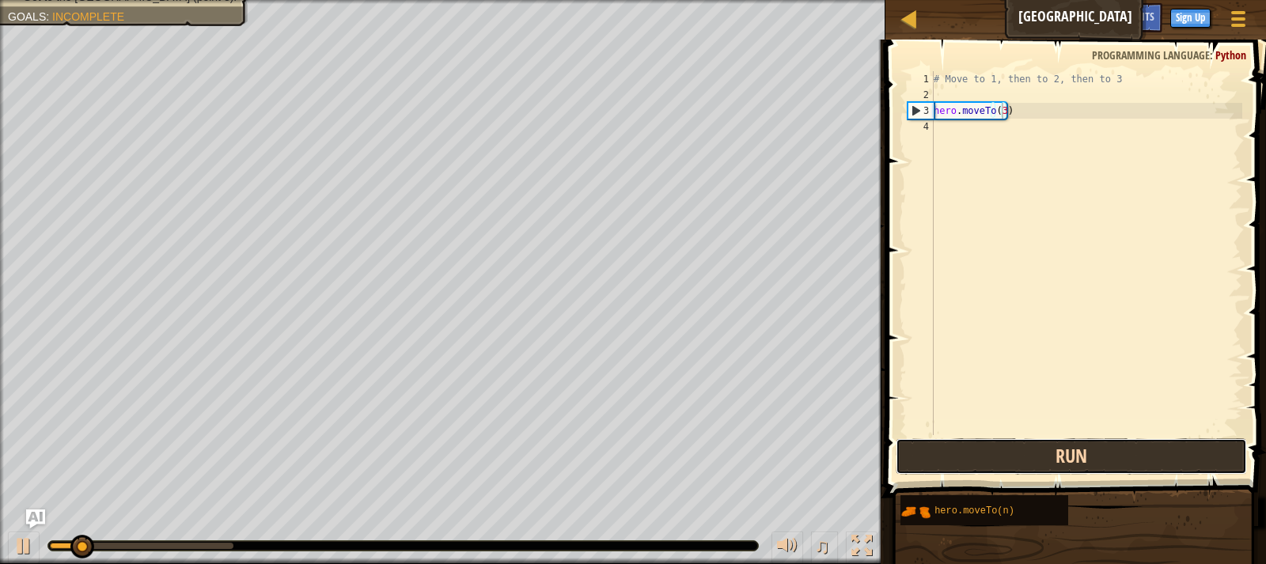
click at [1110, 468] on button "Run" at bounding box center [1070, 456] width 351 height 36
click at [1127, 460] on button "Run" at bounding box center [1070, 456] width 351 height 36
click at [1129, 462] on button "Running" at bounding box center [1070, 456] width 351 height 36
click at [1129, 462] on button "Run" at bounding box center [1070, 456] width 351 height 36
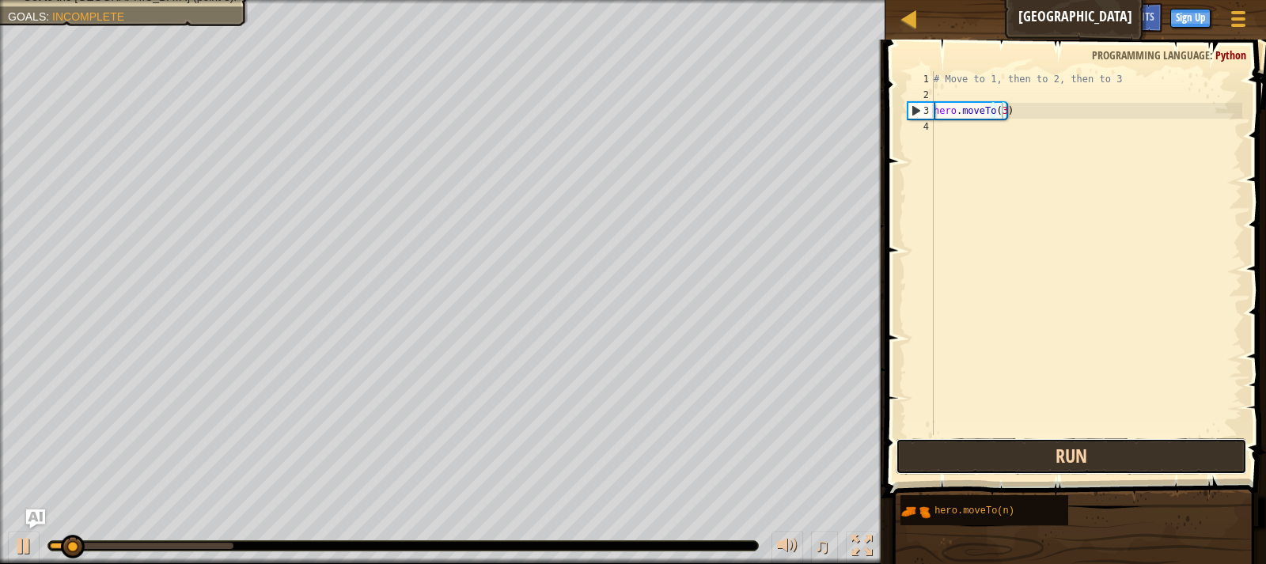
click at [1129, 462] on button "Run" at bounding box center [1070, 456] width 351 height 36
click at [1128, 465] on button "Run" at bounding box center [1070, 456] width 351 height 36
click at [1126, 466] on button "Run" at bounding box center [1070, 456] width 351 height 36
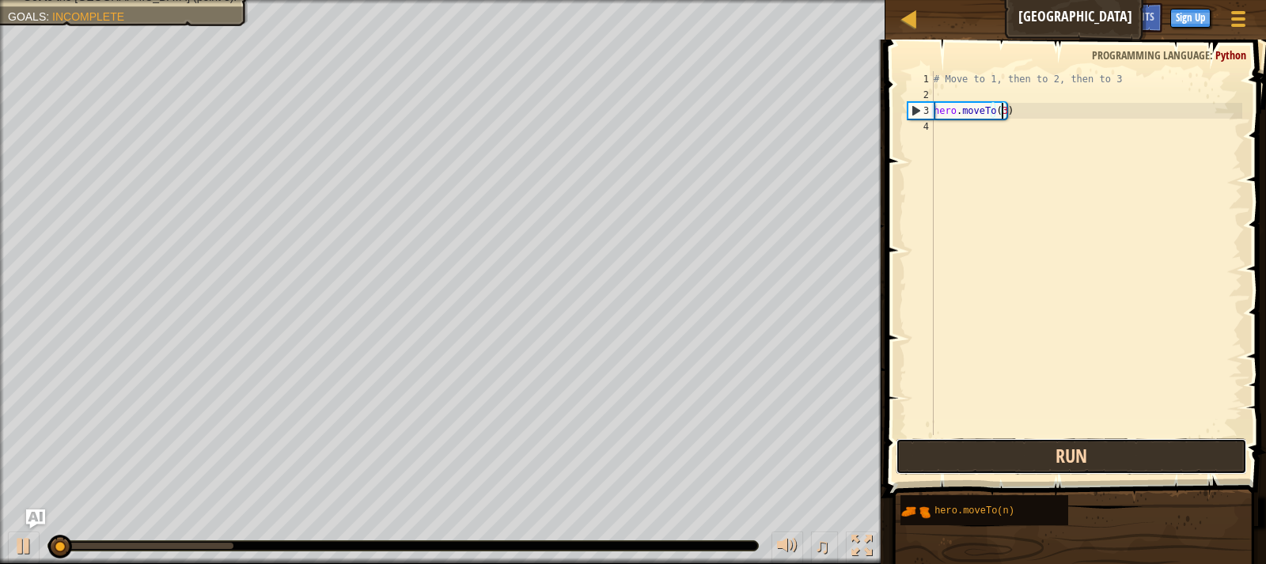
click at [1126, 466] on button "Run" at bounding box center [1070, 456] width 351 height 36
click at [1126, 466] on button "Running" at bounding box center [1070, 456] width 351 height 36
click at [1126, 466] on button "Run" at bounding box center [1070, 456] width 351 height 36
click at [1126, 466] on button "Running" at bounding box center [1070, 456] width 351 height 36
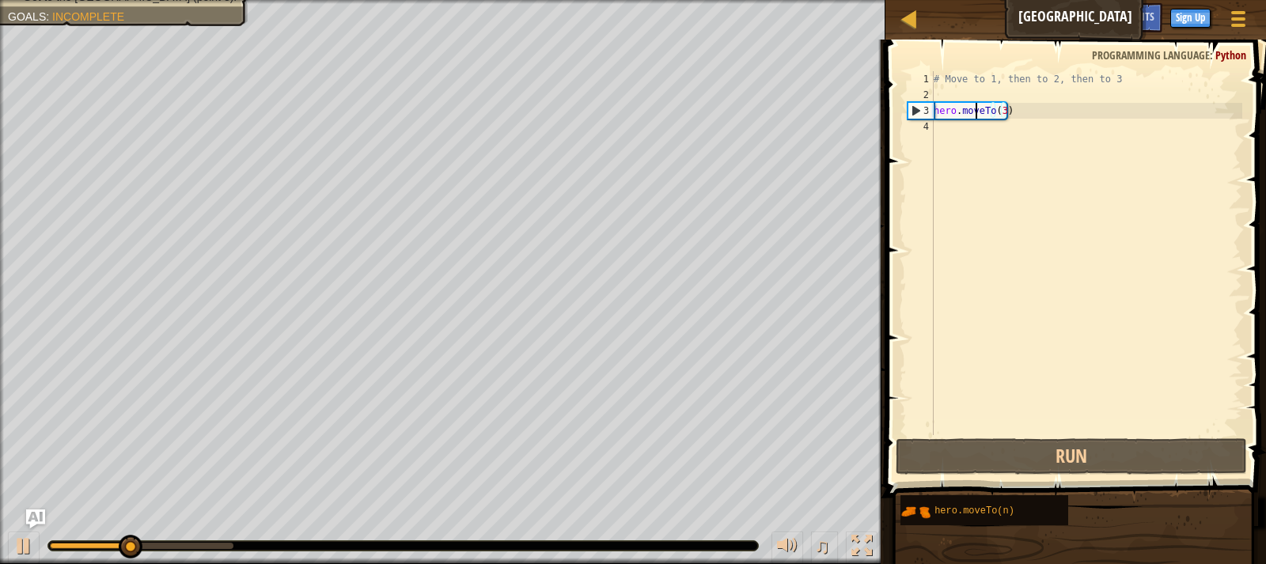
click at [977, 112] on div "# Move to 1, then to 2, then to 3 hero . moveTo ( 3 )" at bounding box center [1086, 268] width 312 height 395
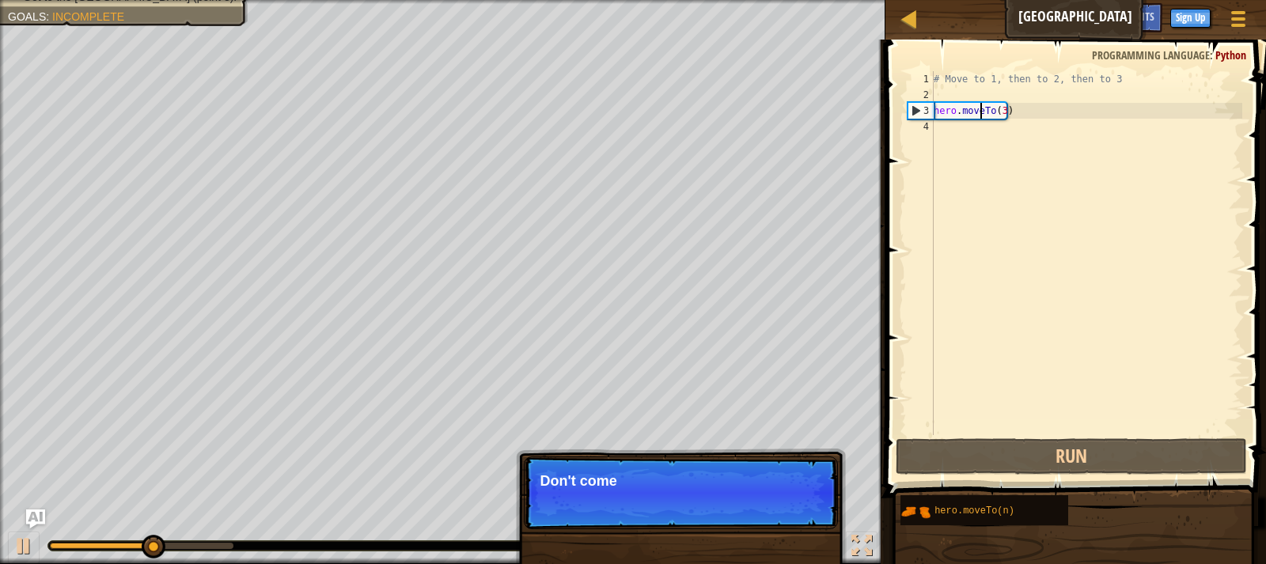
click at [979, 112] on div "# Move to 1, then to 2, then to 3 hero . moveTo ( 3 )" at bounding box center [1086, 268] width 312 height 395
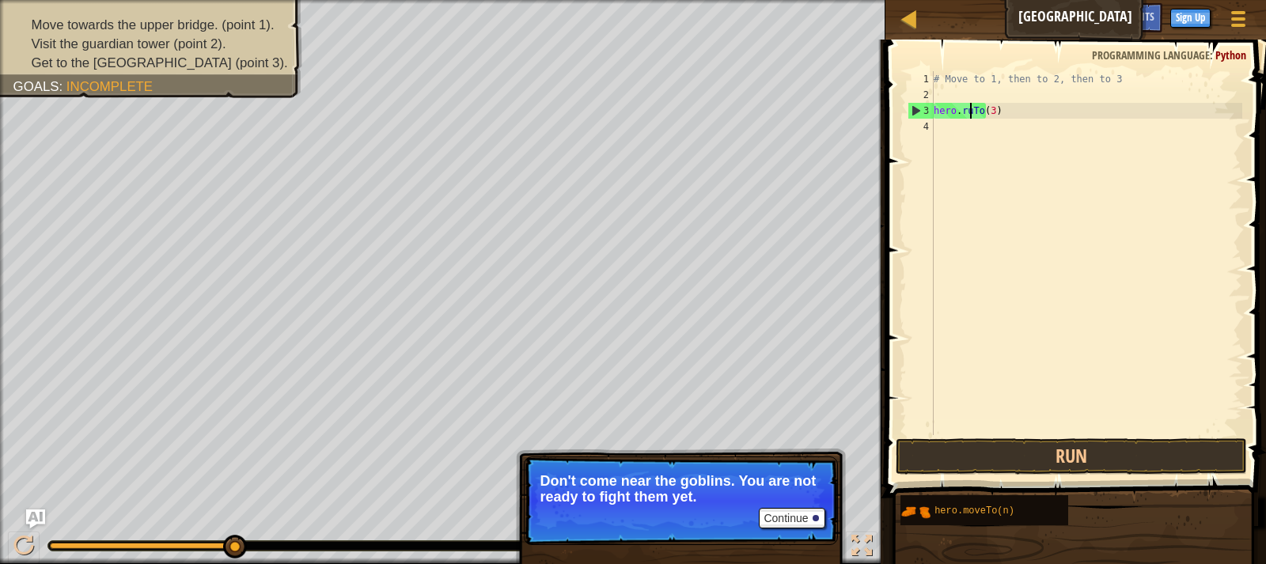
scroll to position [7, 3]
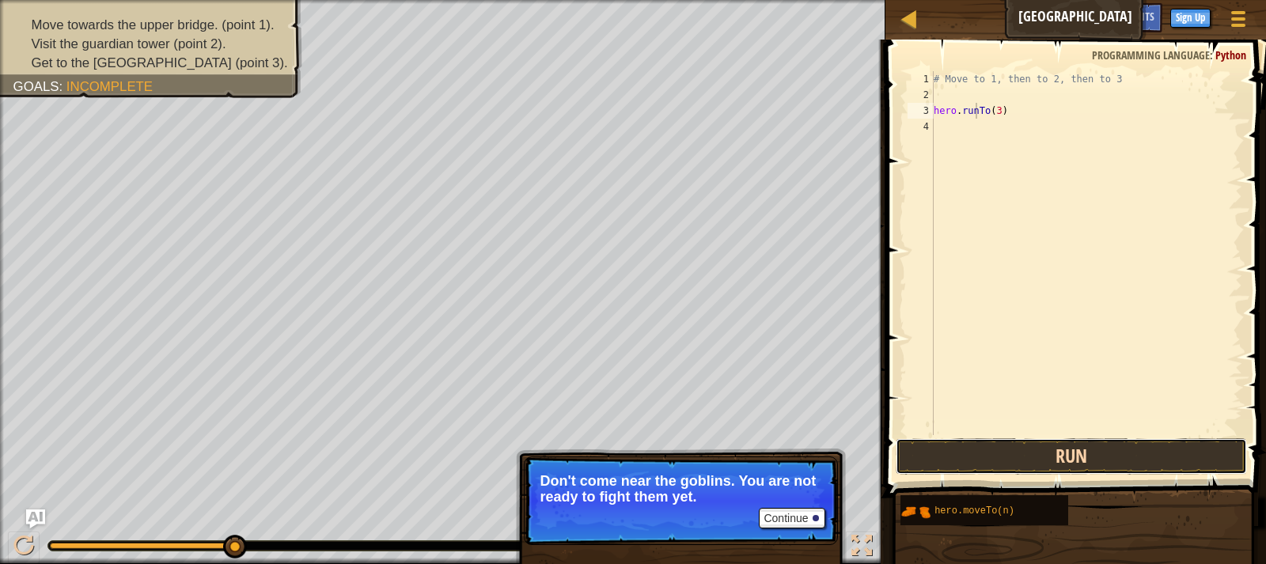
click at [1143, 456] on button "Run" at bounding box center [1070, 456] width 351 height 36
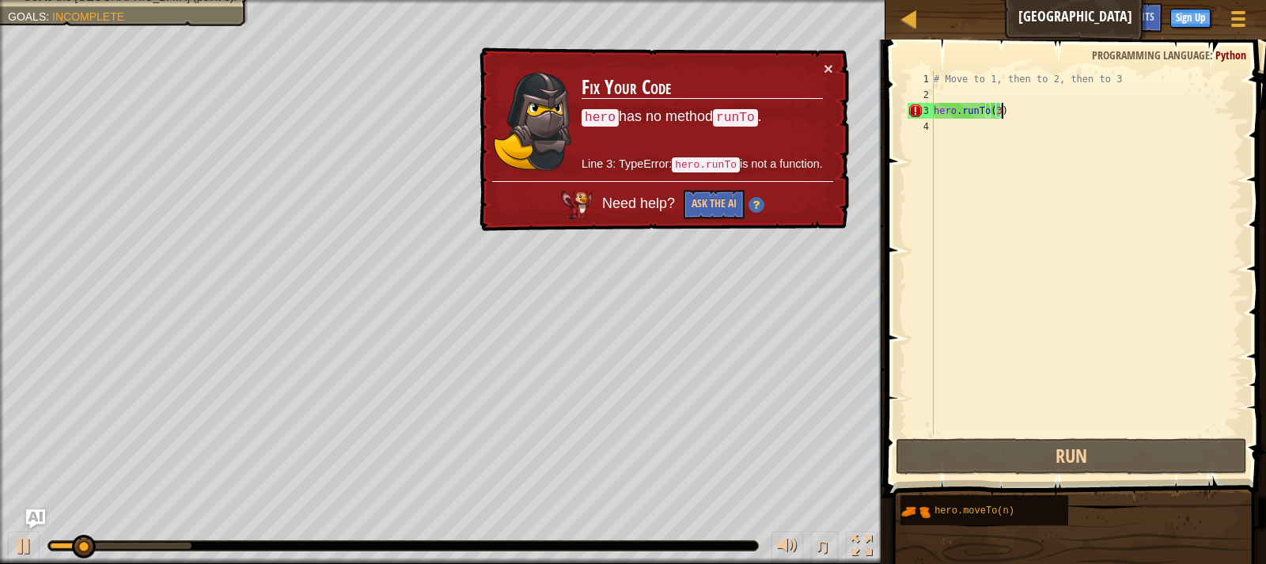
click at [1014, 105] on div "# Move to 1, then to 2, then to 3 hero . runTo ( 3 )" at bounding box center [1086, 268] width 312 height 395
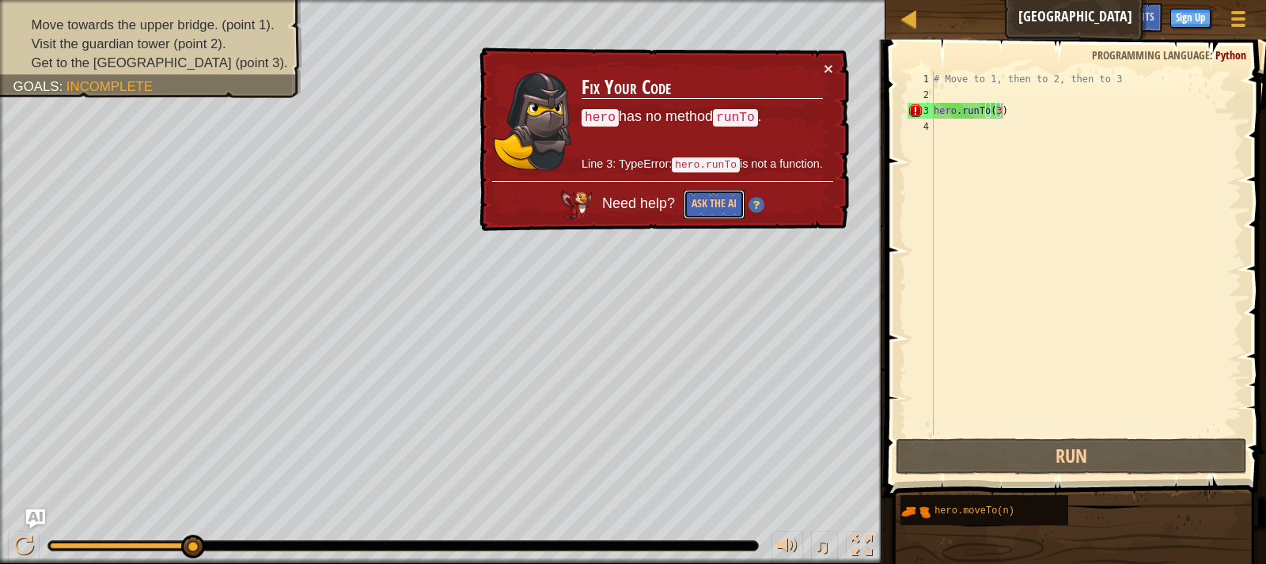
drag, startPoint x: 702, startPoint y: 194, endPoint x: 692, endPoint y: 185, distance: 13.5
click at [698, 191] on button "Ask the AI" at bounding box center [713, 204] width 61 height 29
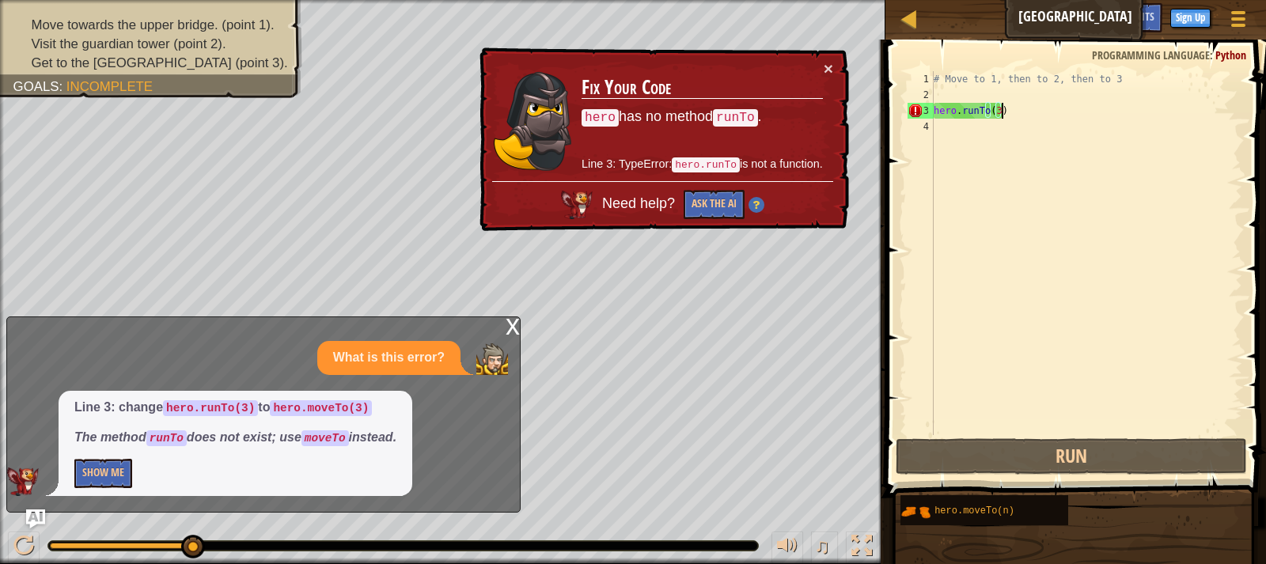
click at [973, 111] on div "# Move to 1, then to 2, then to 3 hero . runTo ( 3 )" at bounding box center [1086, 268] width 312 height 395
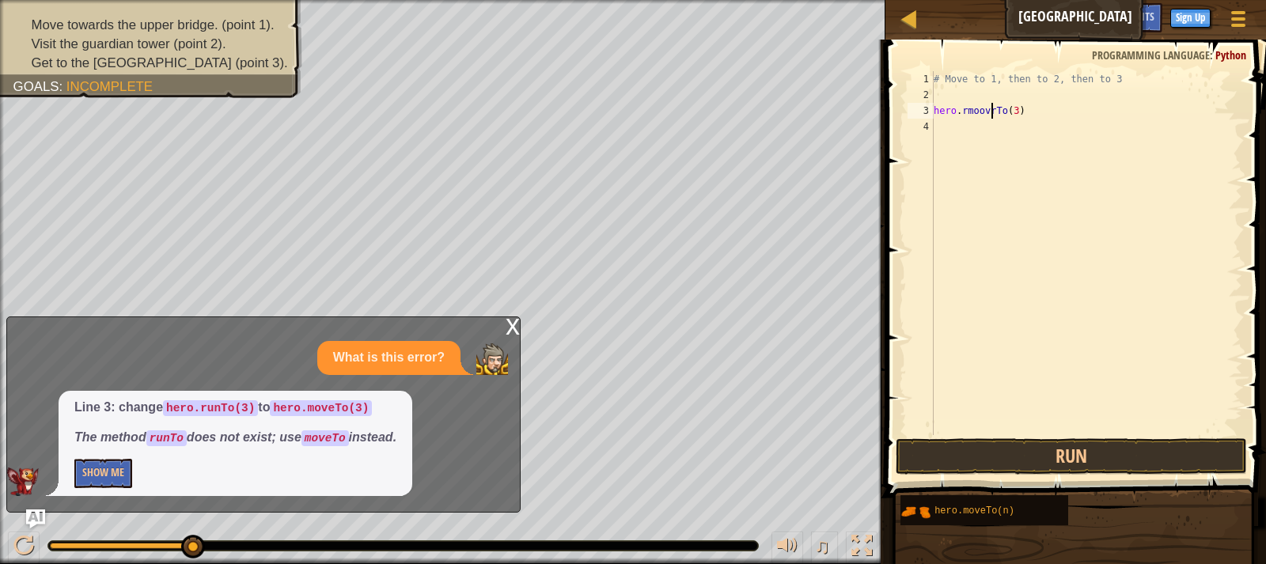
scroll to position [7, 5]
click at [966, 114] on div "# Move to 1, then to 2, then to 3 hero . rmooveTo ( 3 )" at bounding box center [1086, 268] width 312 height 395
click at [1058, 462] on button "Run" at bounding box center [1070, 456] width 351 height 36
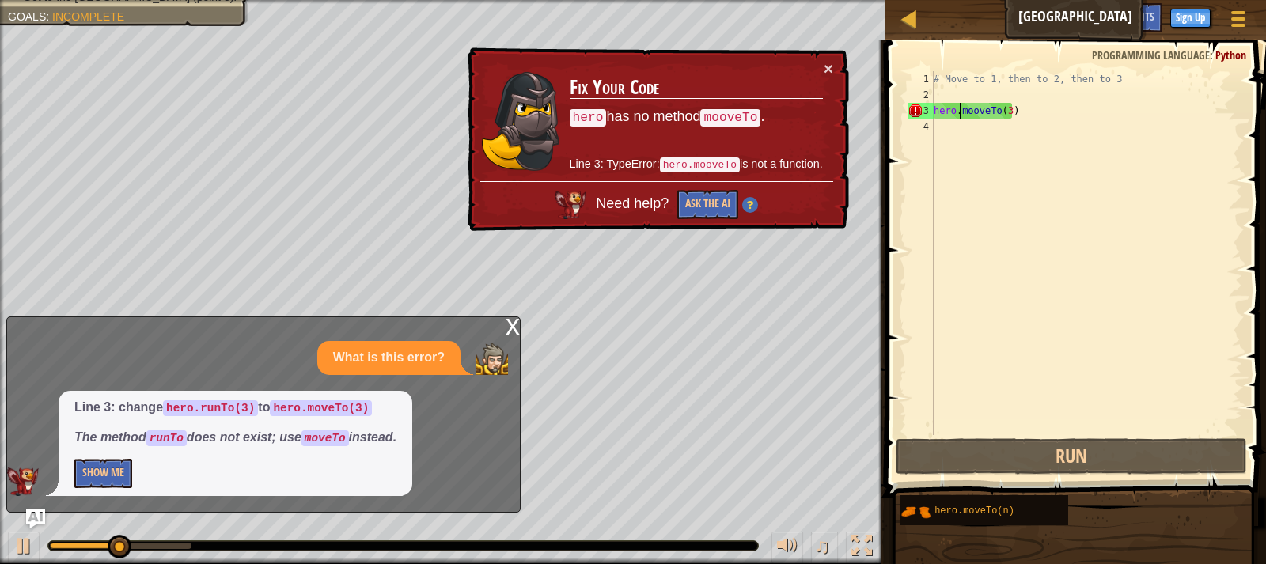
click at [503, 326] on div "x What is this error? Line 3: change hero.runTo(3) to hero.moveTo(3) The method…" at bounding box center [263, 414] width 514 height 196
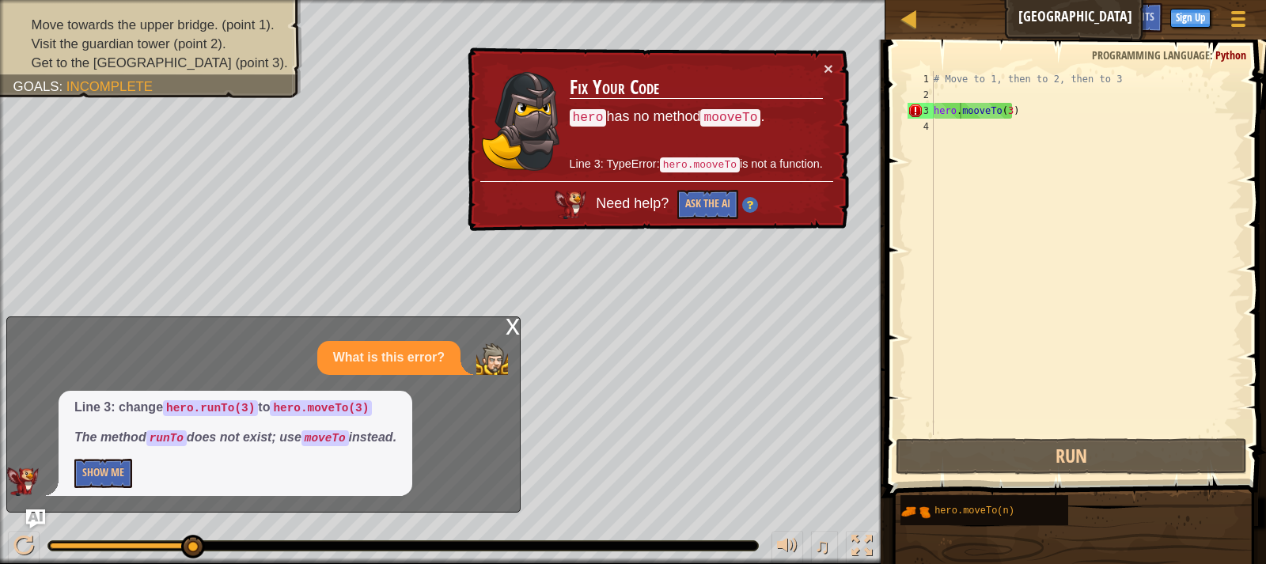
click at [508, 333] on div "x" at bounding box center [512, 325] width 14 height 16
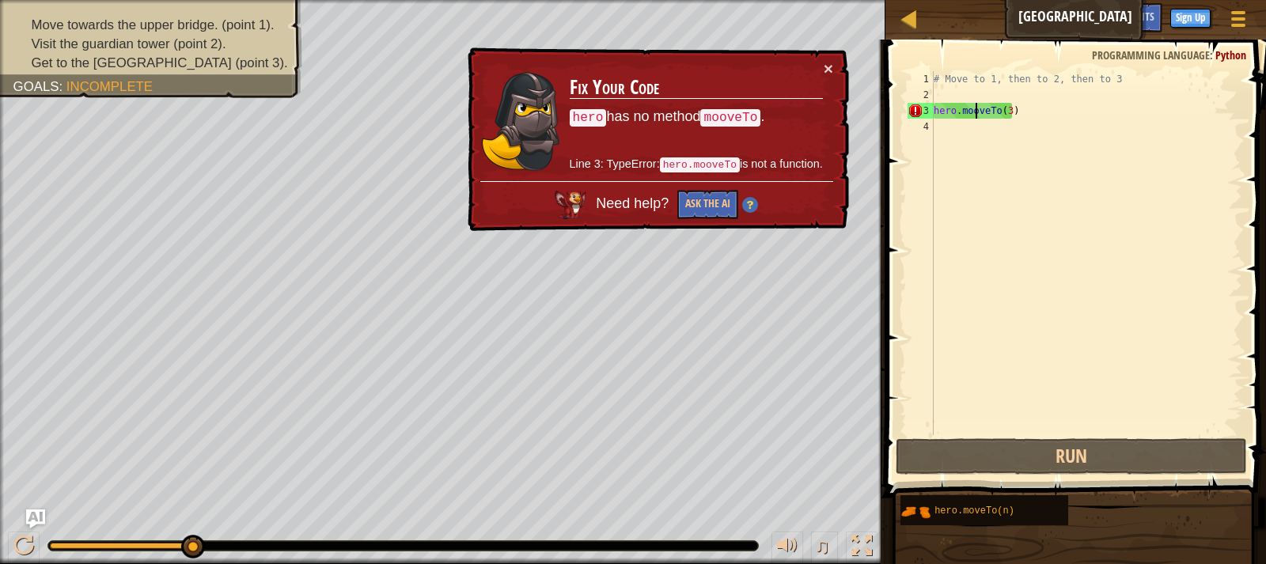
drag, startPoint x: 975, startPoint y: 114, endPoint x: 988, endPoint y: 116, distance: 12.9
click at [975, 115] on div "# Move to 1, then to 2, then to 3 hero . mooveTo ( 3 )" at bounding box center [1086, 268] width 312 height 395
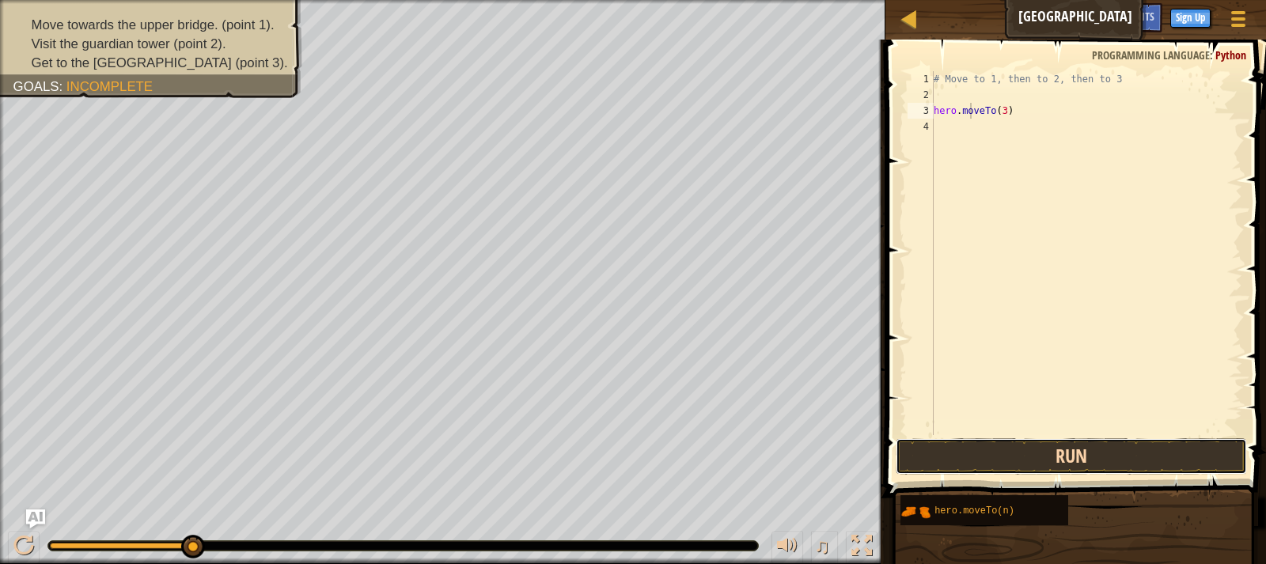
drag, startPoint x: 997, startPoint y: 468, endPoint x: 1007, endPoint y: 455, distance: 16.5
click at [1006, 456] on button "Run" at bounding box center [1070, 456] width 351 height 36
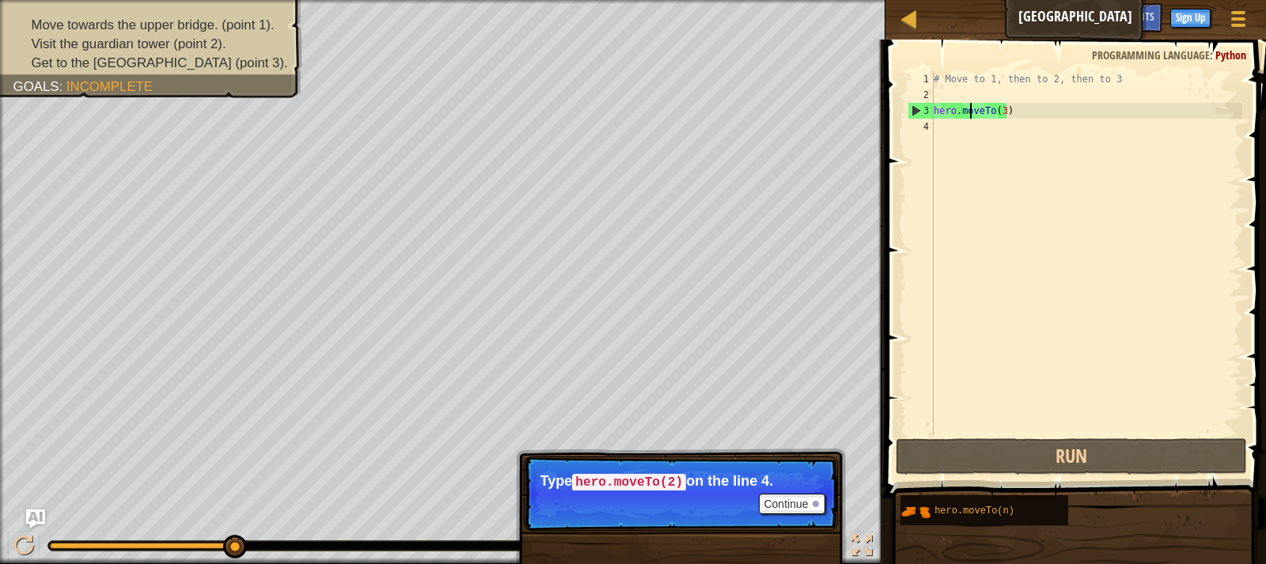
click at [1001, 108] on div "# Move to 1, then to 2, then to 3 hero . moveTo ( 3 )" at bounding box center [1086, 268] width 312 height 395
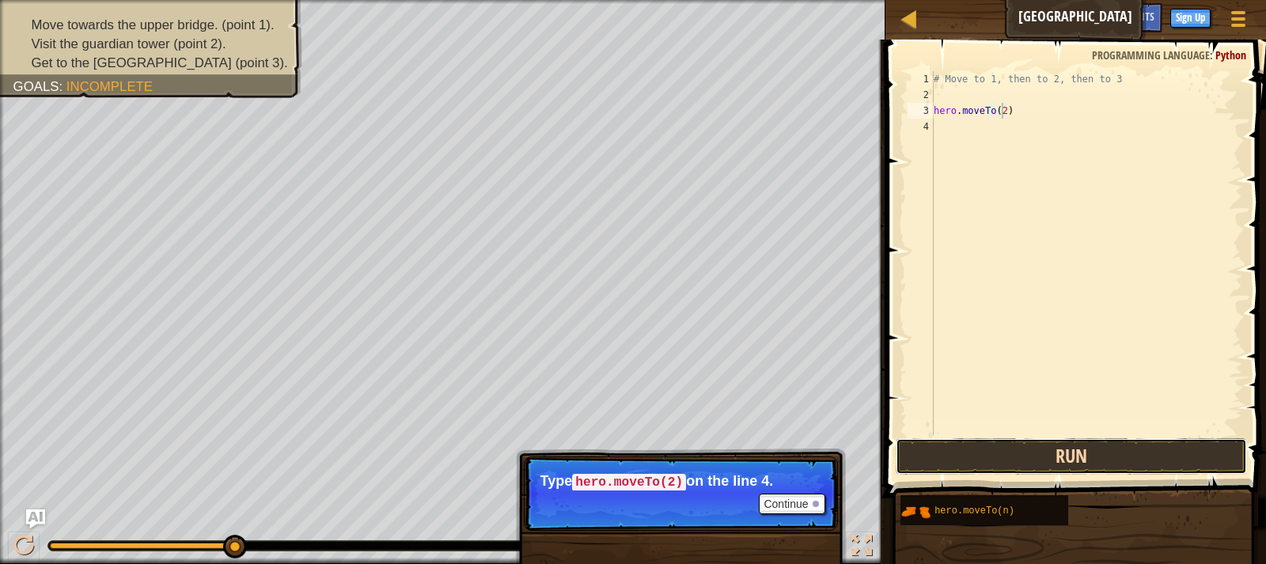
click at [1084, 445] on button "Run" at bounding box center [1070, 456] width 351 height 36
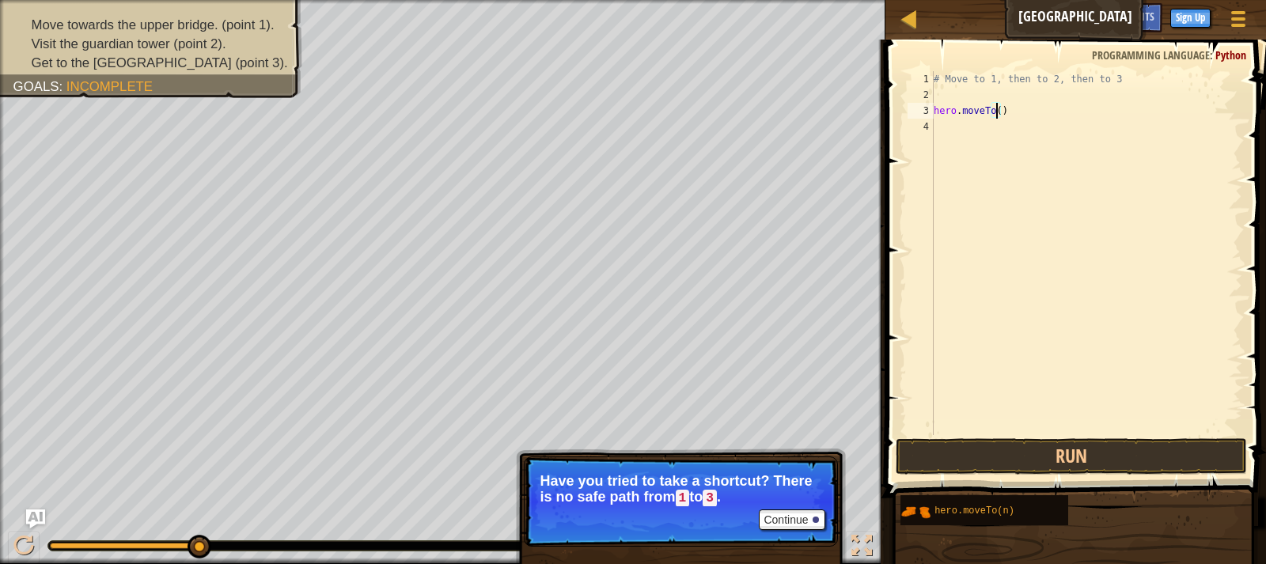
type textarea "hero.moveTo(1)"
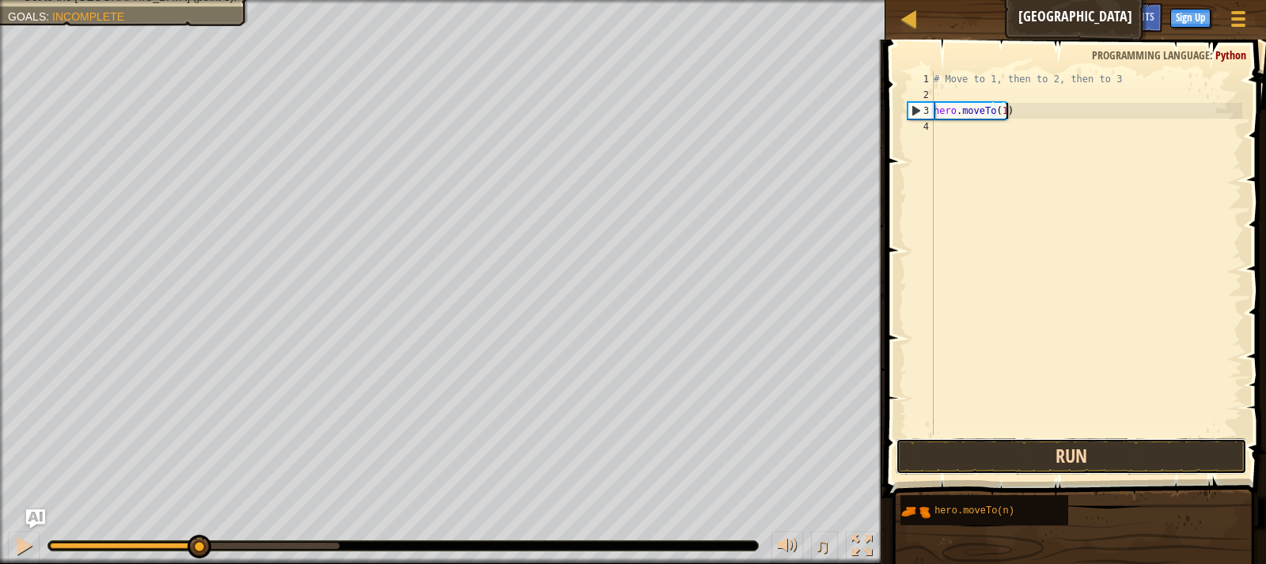
click at [1092, 455] on button "Run" at bounding box center [1070, 456] width 351 height 36
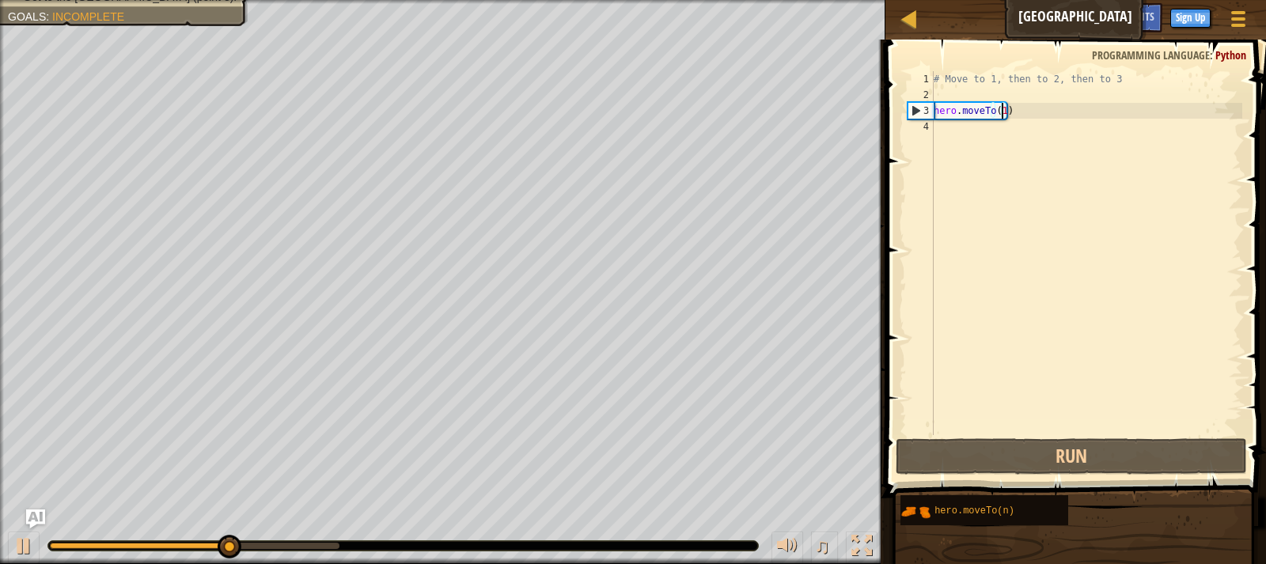
click at [1001, 112] on div "# Move to 1, then to 2, then to 3 hero . moveTo ( 1 )" at bounding box center [1086, 268] width 312 height 395
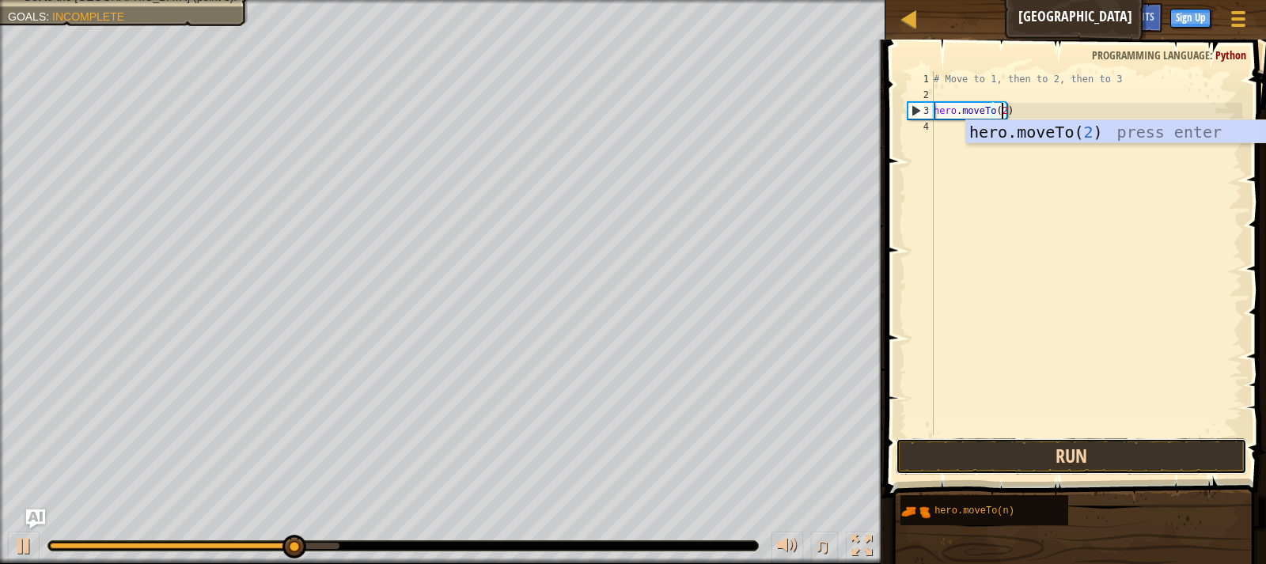
click at [1042, 464] on button "Run" at bounding box center [1070, 456] width 351 height 36
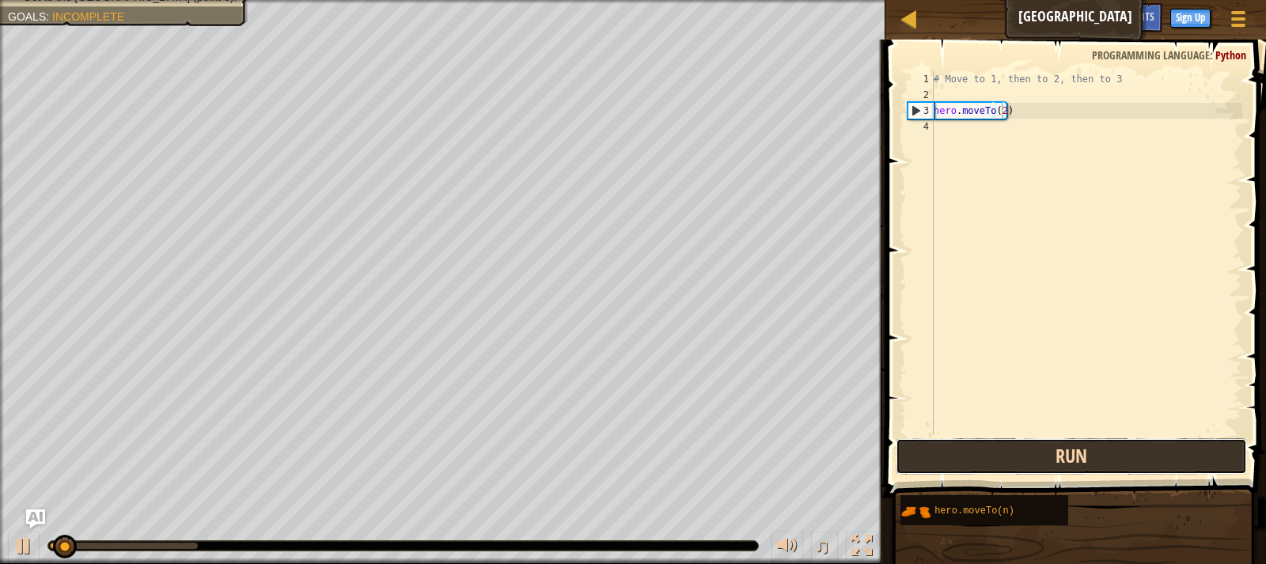
click at [1049, 454] on button "Run" at bounding box center [1070, 456] width 351 height 36
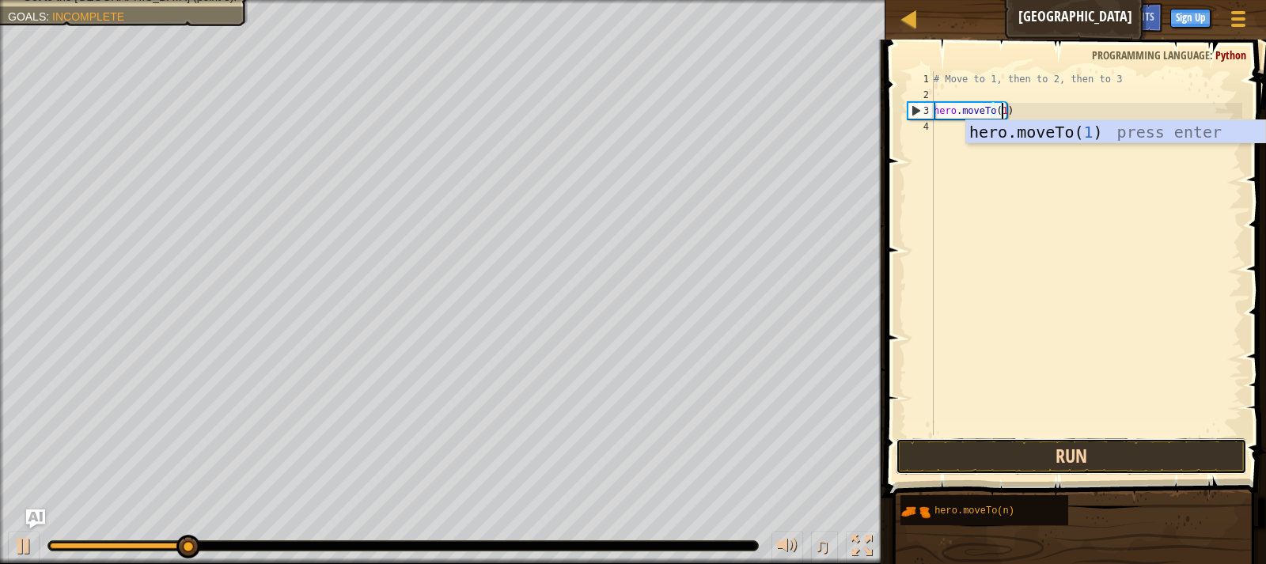
click at [1002, 441] on button "Run" at bounding box center [1070, 456] width 351 height 36
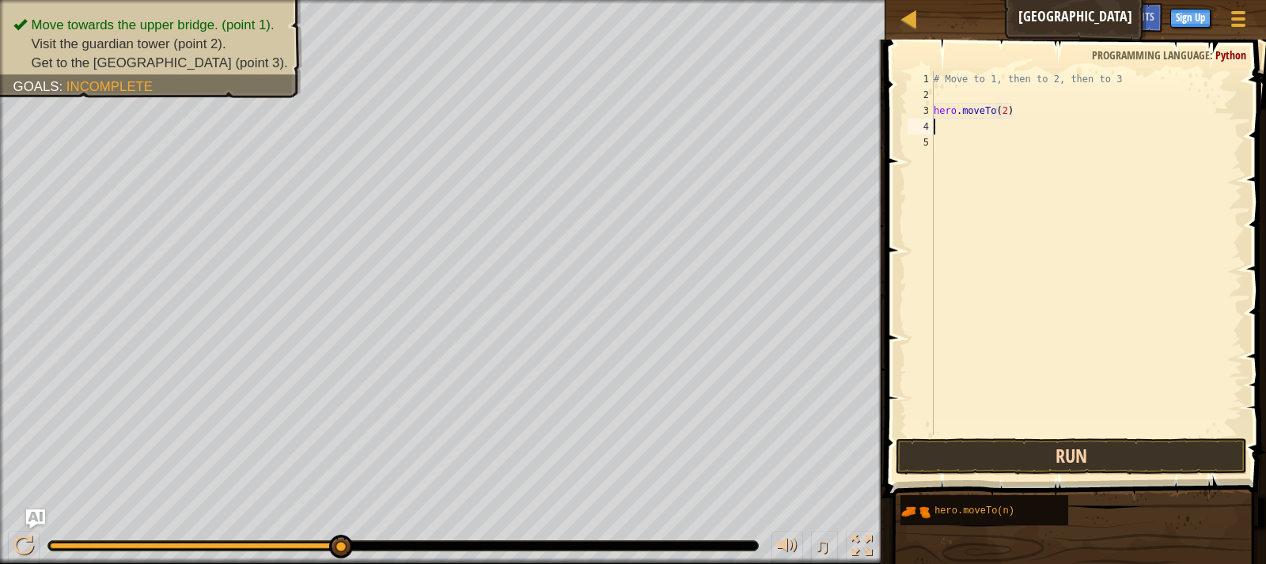
type textarea "hero.moveTo(2)"
click at [989, 458] on button "Run" at bounding box center [1070, 456] width 351 height 36
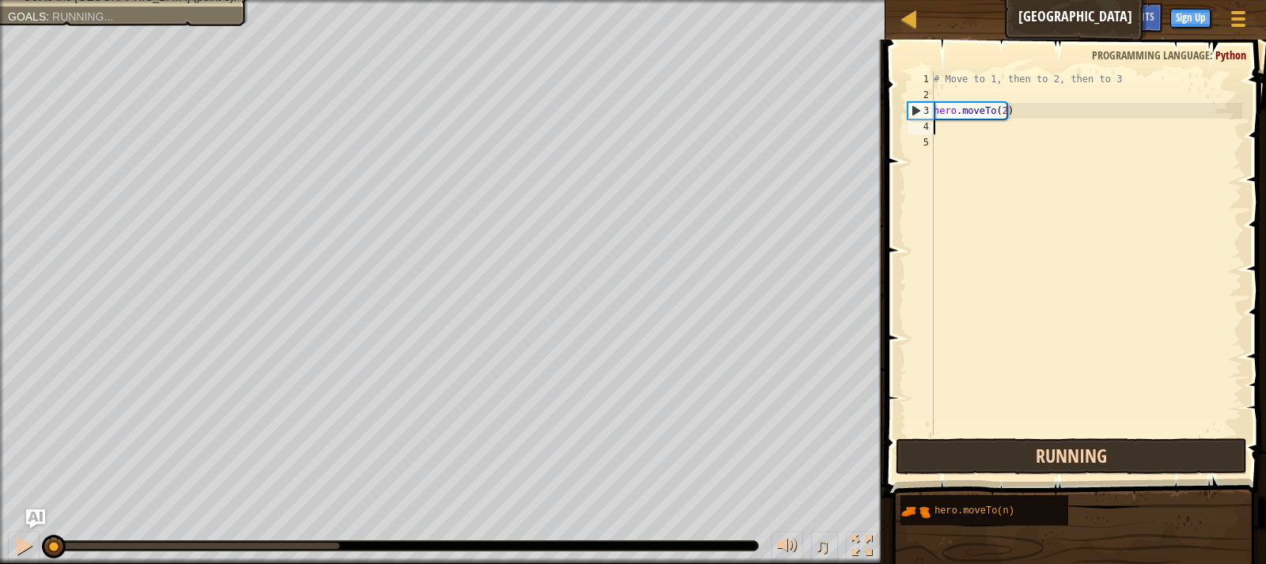
scroll to position [7, 0]
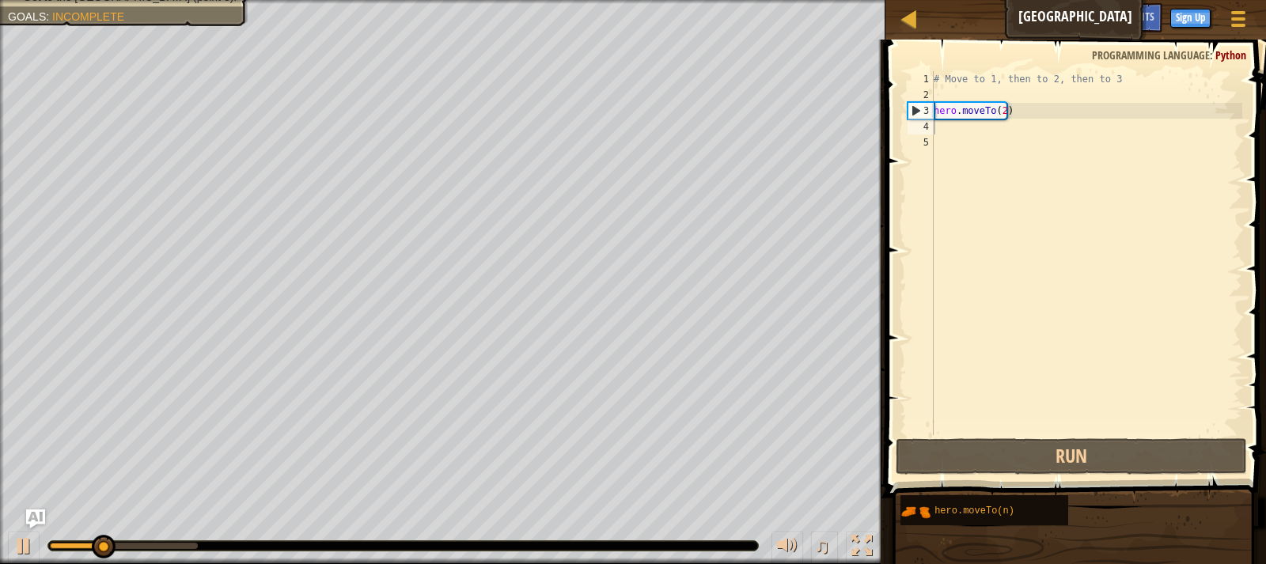
click at [998, 109] on div "# Move to 1, then to 2, then to 3 hero . moveTo ( 2 )" at bounding box center [1086, 268] width 312 height 395
click at [1002, 111] on div "# Move to 1, then to 2, then to 3 hero . moveTo ( 2 )" at bounding box center [1086, 268] width 312 height 395
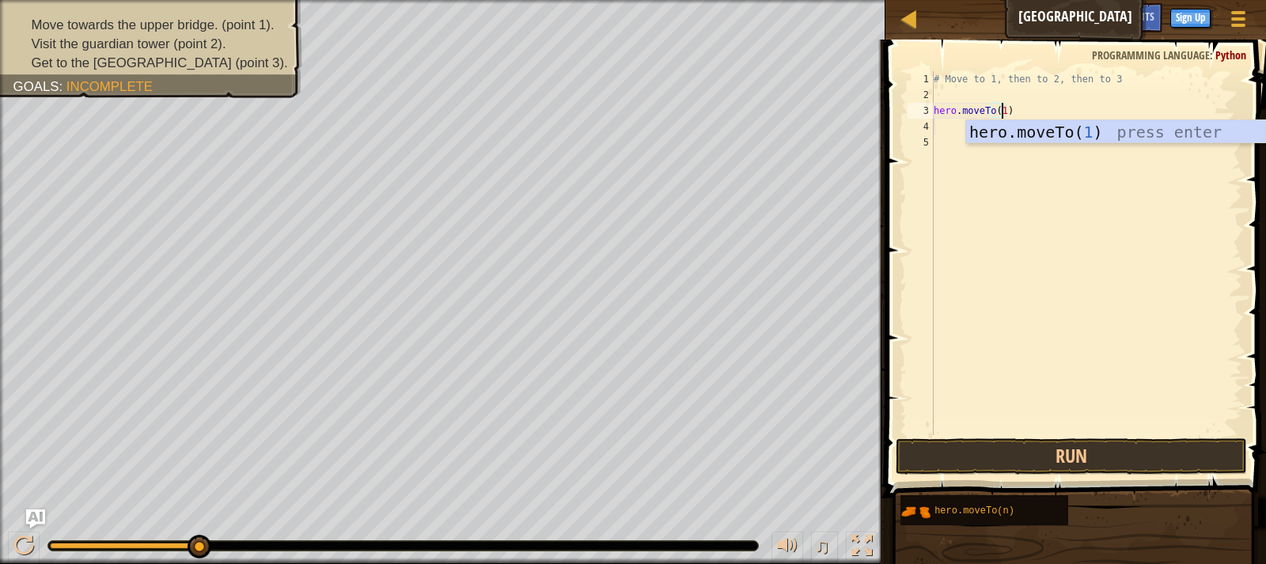
scroll to position [7, 5]
type textarea "hero.moveTo(1)"
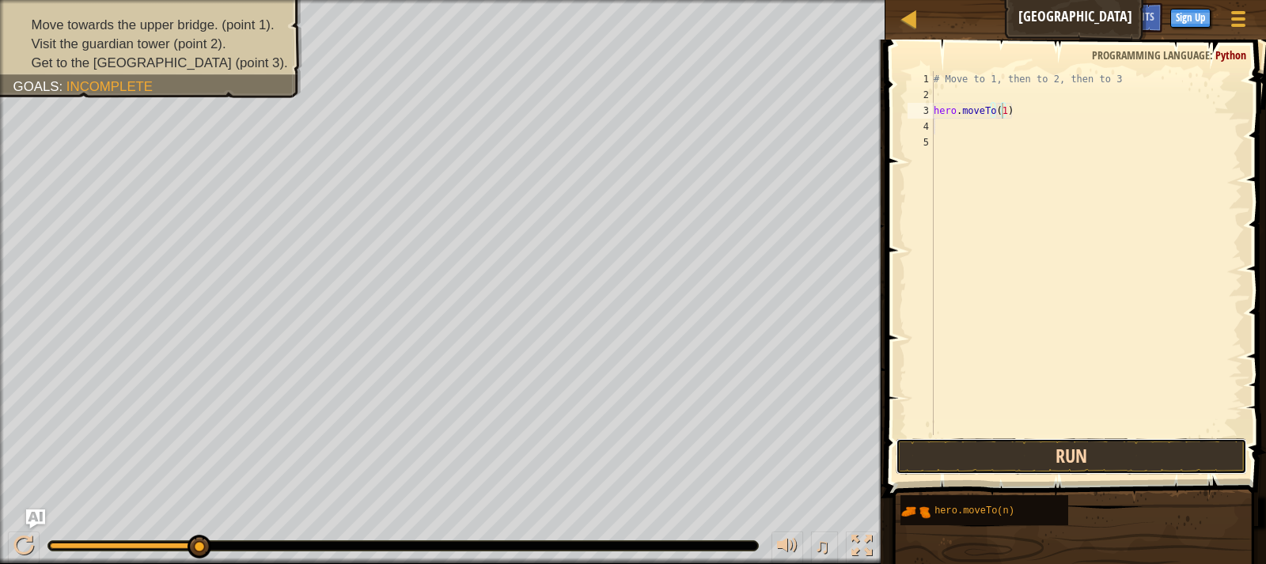
click at [997, 442] on button "Run" at bounding box center [1070, 456] width 351 height 36
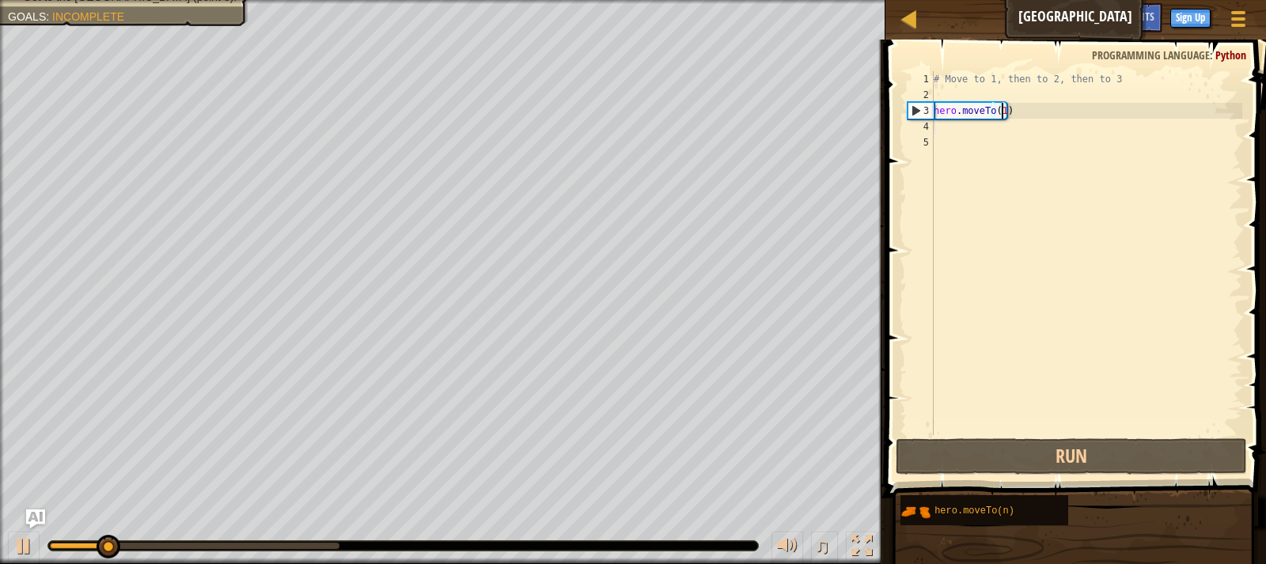
click at [951, 134] on div "# Move to 1, then to 2, then to 3 hero . moveTo ( 1 )" at bounding box center [1086, 268] width 312 height 395
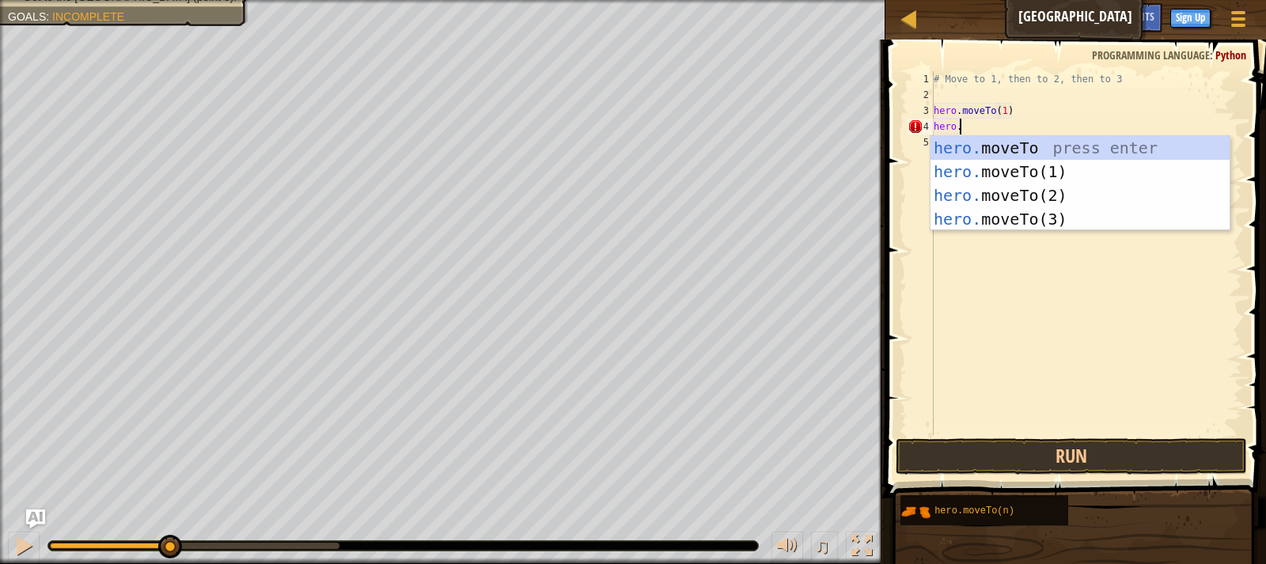
scroll to position [7, 2]
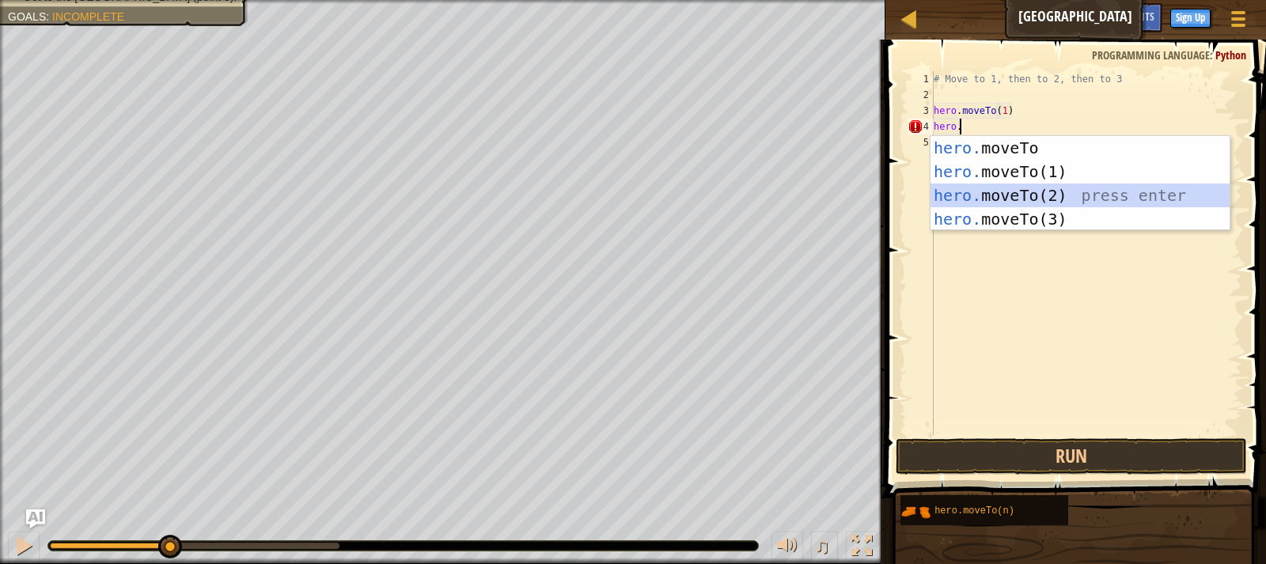
click at [1107, 185] on div "hero. moveTo press enter hero. moveTo(1) press enter hero. moveTo(2) press ente…" at bounding box center [1079, 207] width 299 height 142
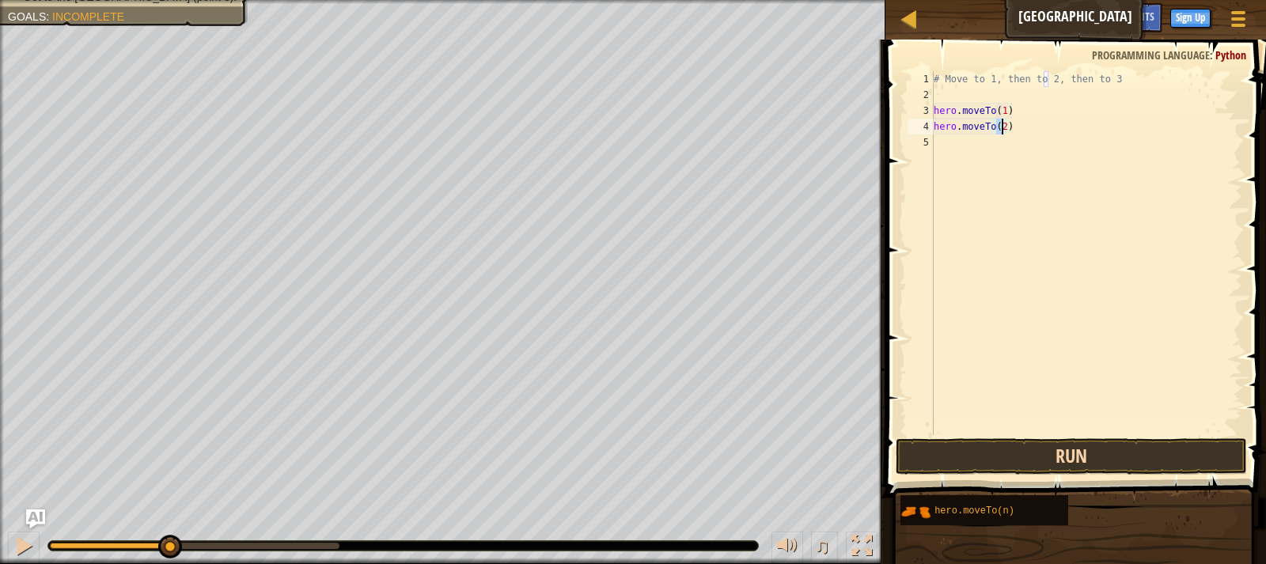
type textarea "hero.moveTo(2)"
click at [1084, 452] on button "Run" at bounding box center [1070, 456] width 351 height 36
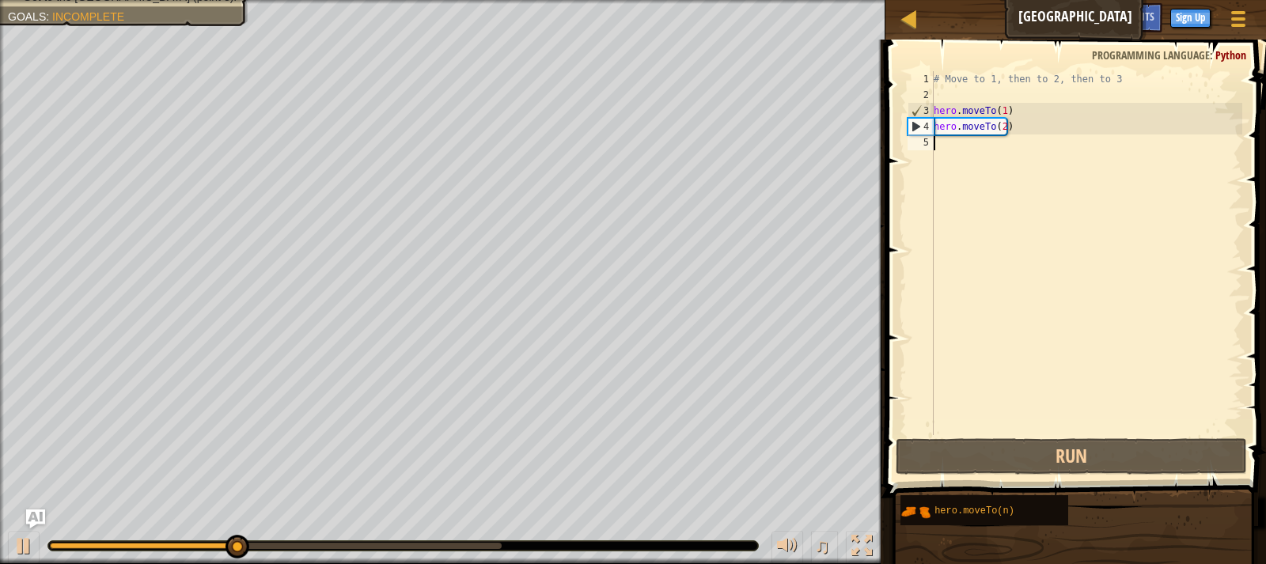
click at [941, 149] on div "# Move to 1, then to 2, then to 3 hero . moveTo ( 1 ) hero . moveTo ( 2 )" at bounding box center [1086, 268] width 312 height 395
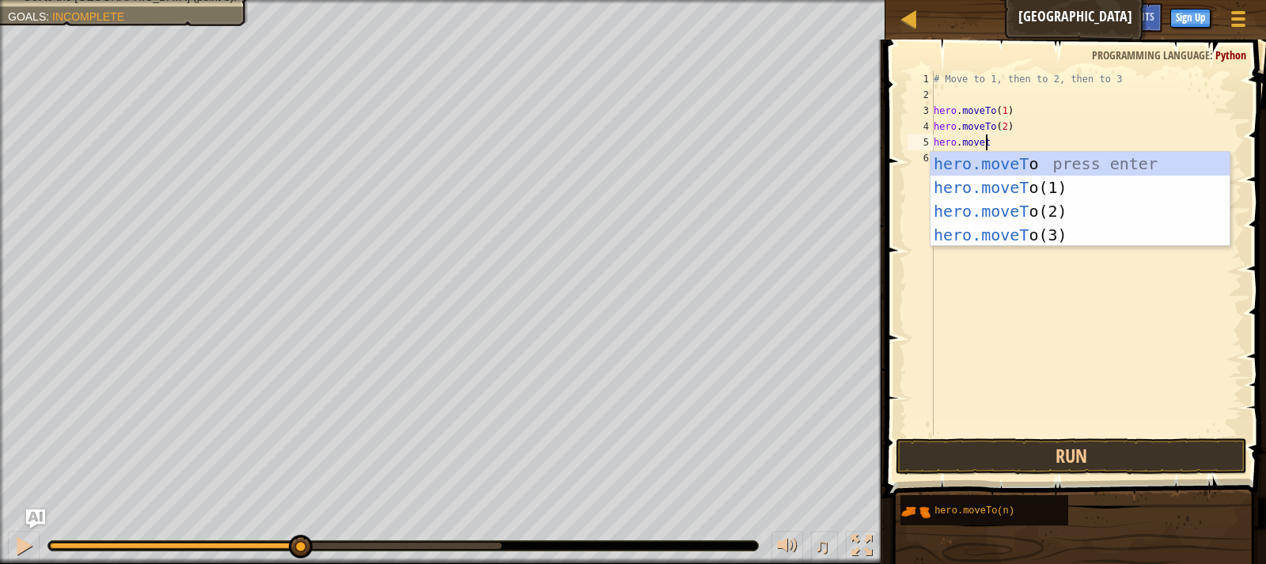
scroll to position [7, 4]
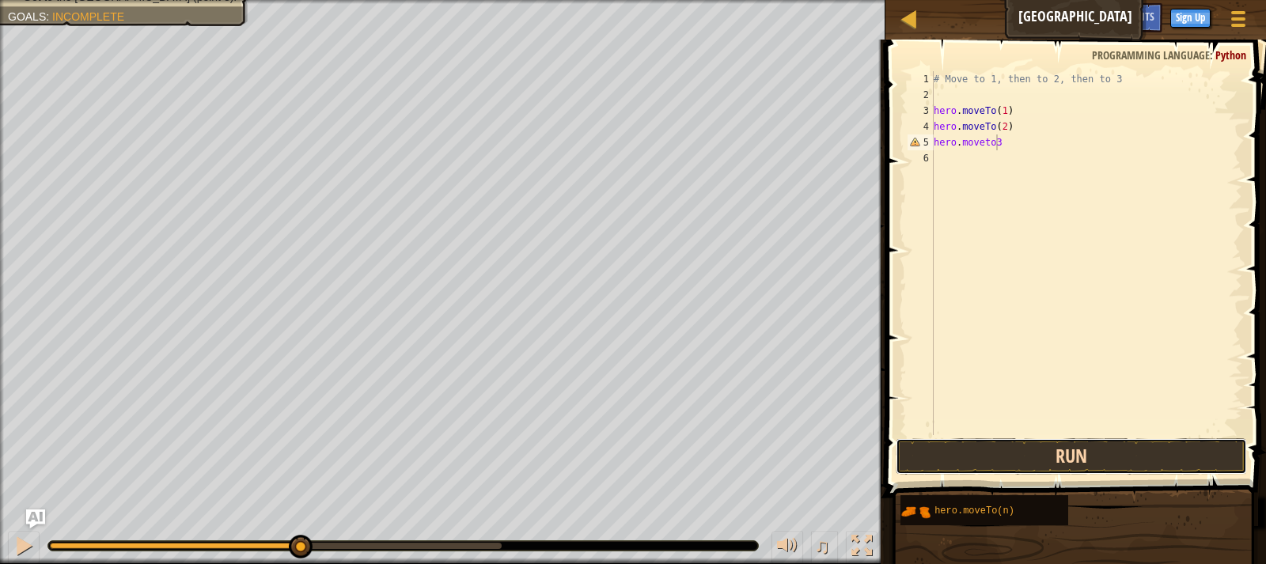
click at [1064, 463] on button "Run" at bounding box center [1070, 456] width 351 height 36
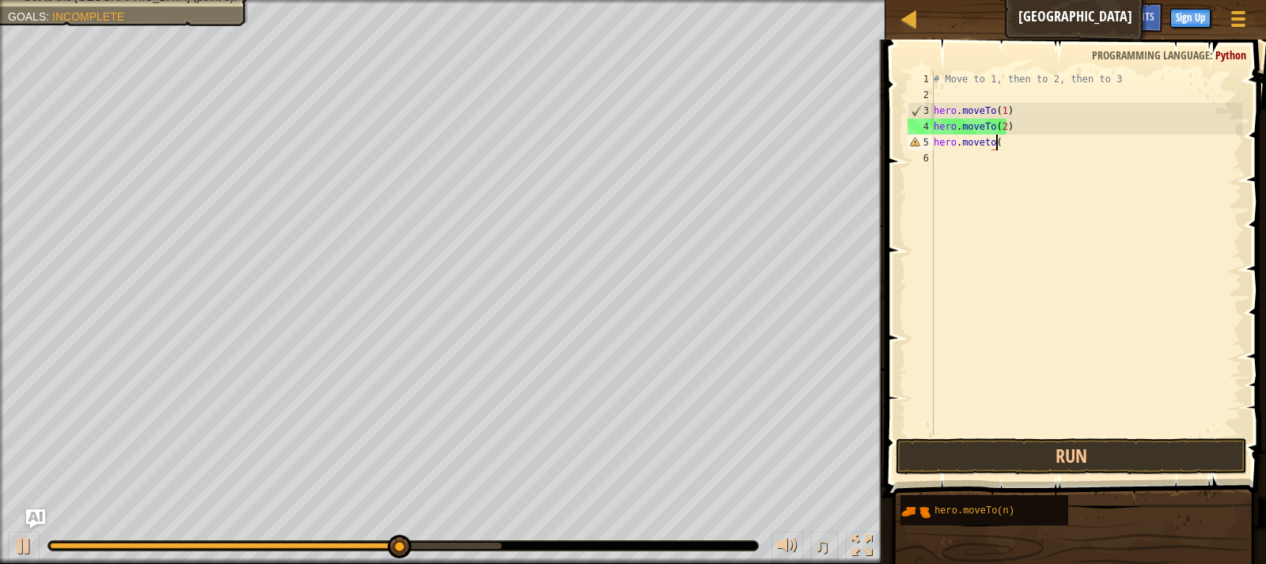
scroll to position [7, 5]
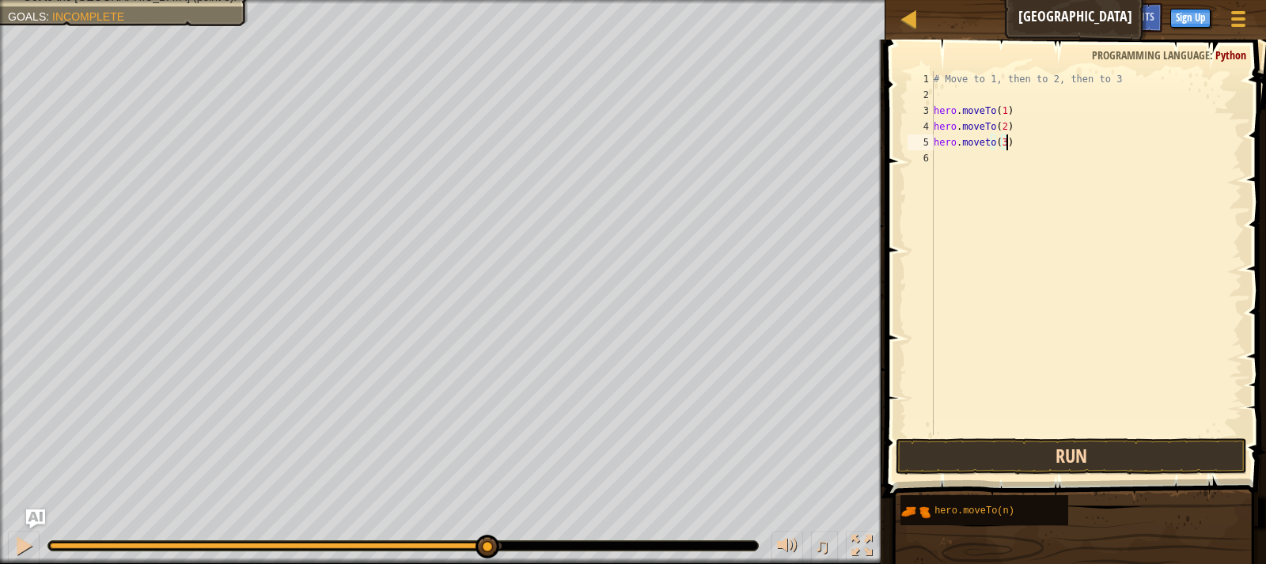
type textarea "hero.moveto(3)"
click at [967, 447] on button "Run" at bounding box center [1070, 456] width 351 height 36
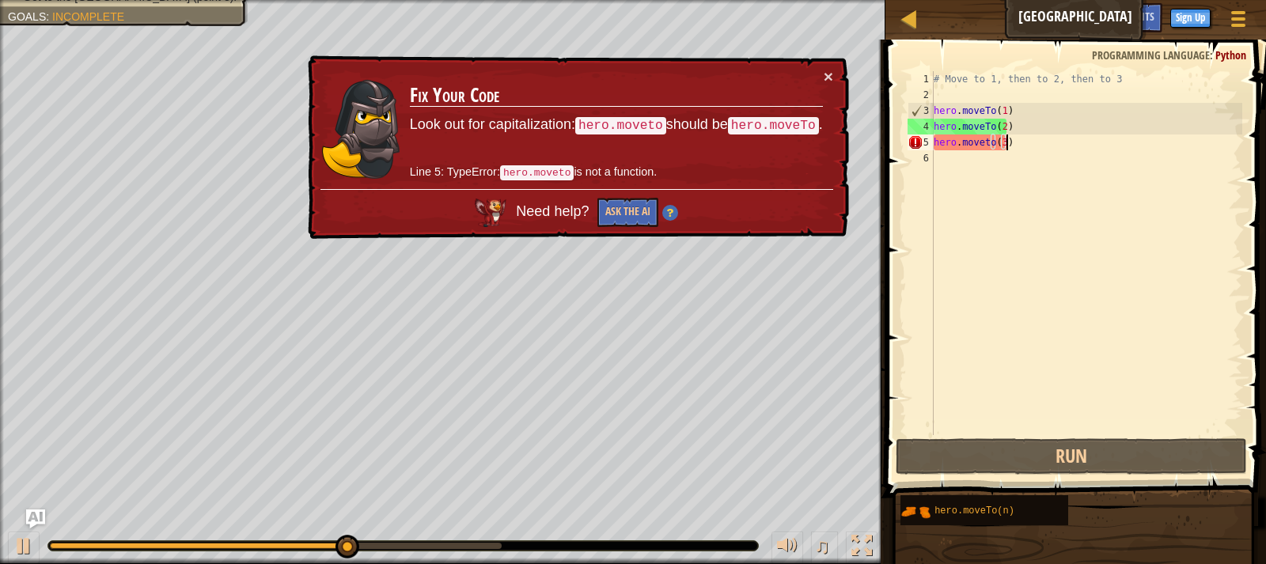
click at [987, 150] on div "# Move to 1, then to 2, then to 3 hero . moveTo ( 1 ) hero . moveTo ( 2 ) hero …" at bounding box center [1086, 268] width 312 height 395
click at [983, 138] on div "# Move to 1, then to 2, then to 3 hero . moveTo ( 1 ) hero . moveTo ( 2 ) hero …" at bounding box center [1086, 268] width 312 height 395
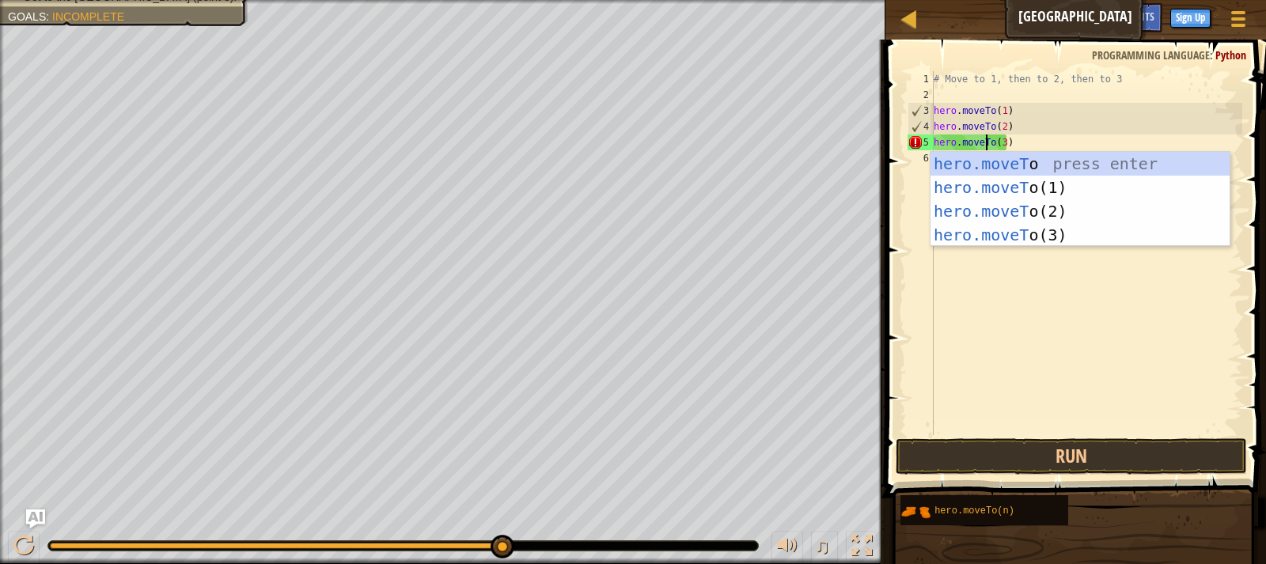
scroll to position [7, 4]
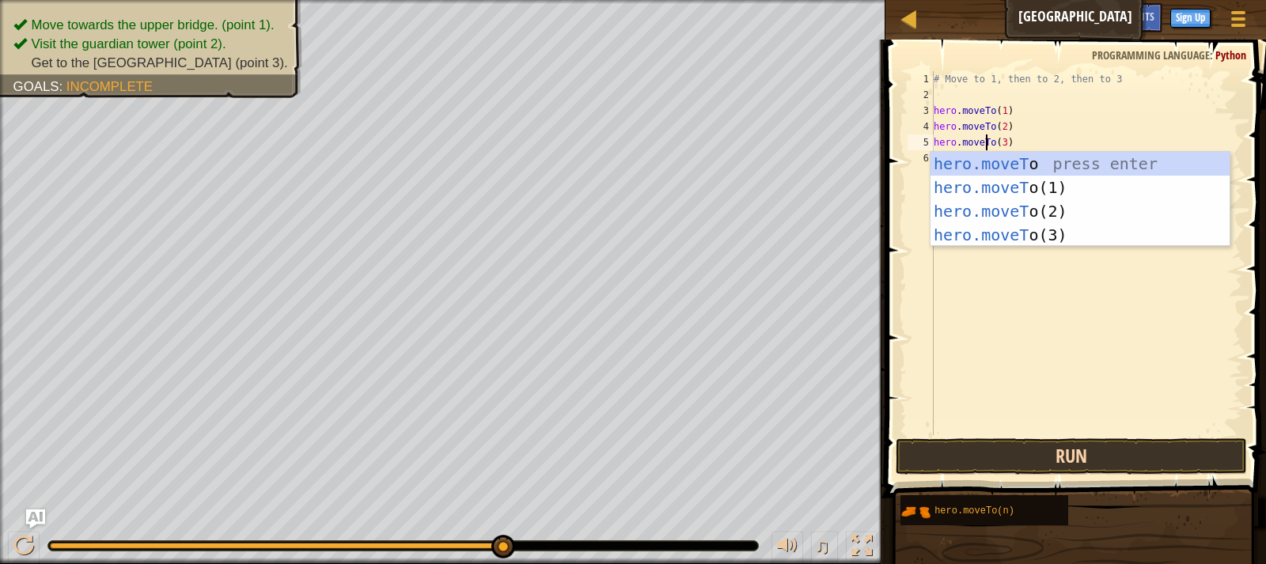
type textarea "hero.moveTo(3)"
click at [1010, 458] on button "Run" at bounding box center [1070, 456] width 351 height 36
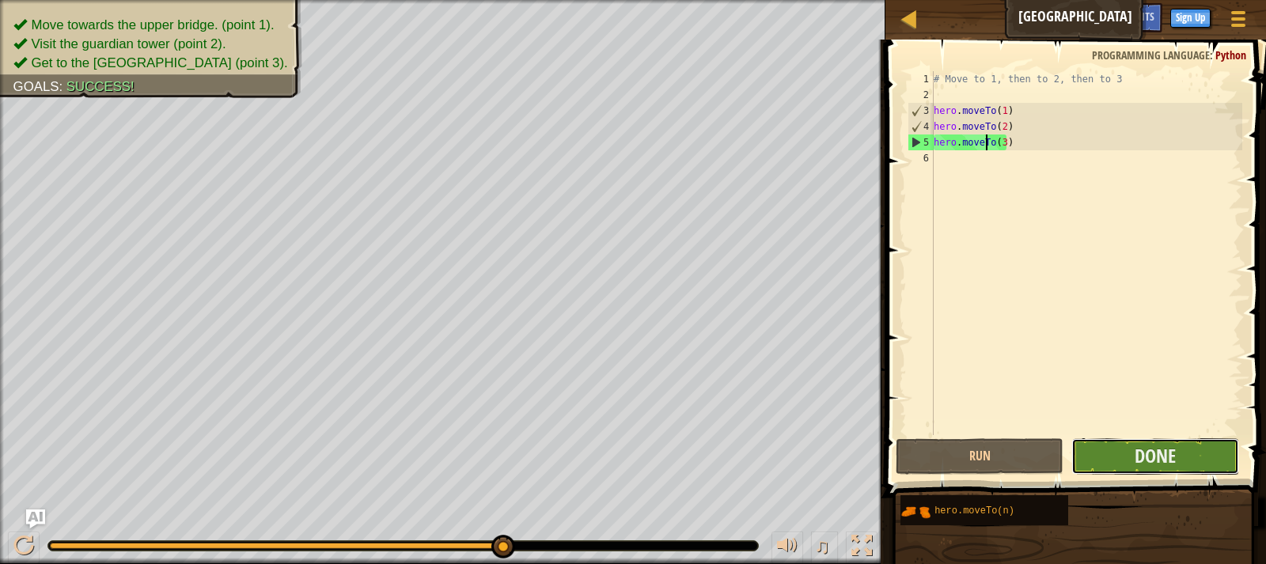
click at [1107, 447] on button "Done" at bounding box center [1155, 456] width 168 height 36
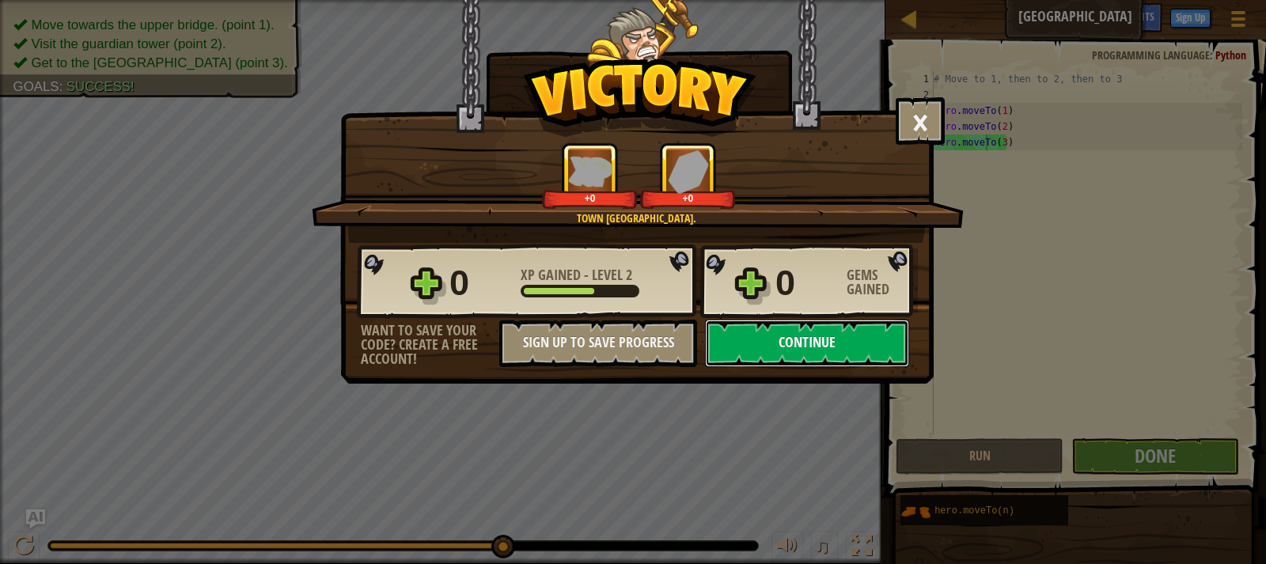
click at [819, 339] on button "Continue" at bounding box center [807, 343] width 204 height 47
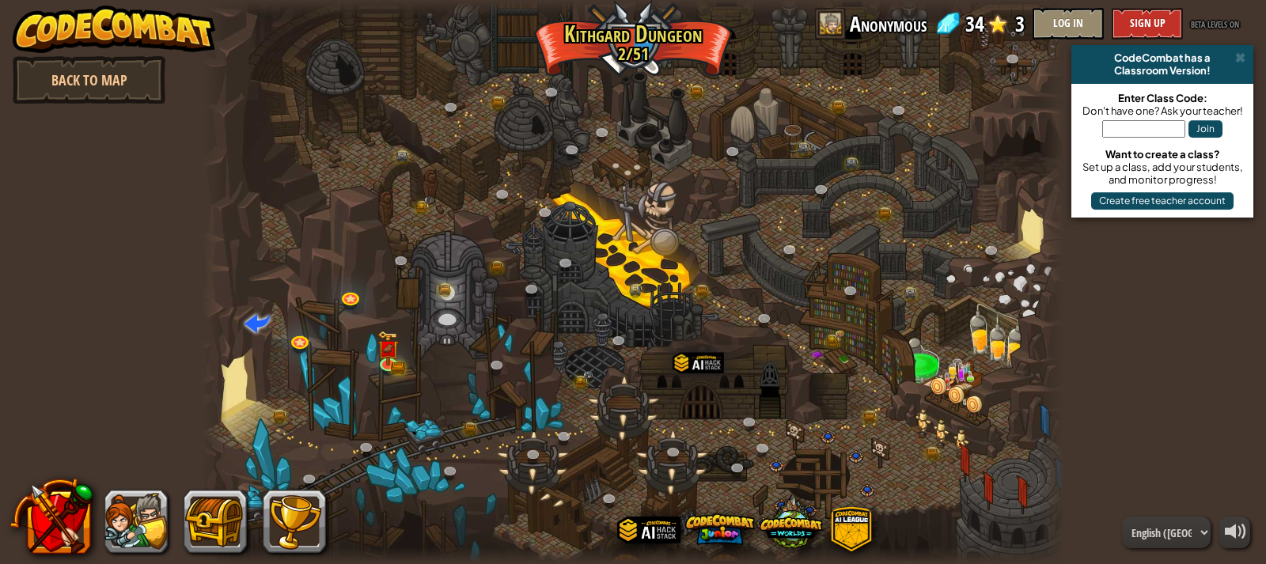
drag, startPoint x: 1101, startPoint y: 291, endPoint x: 1112, endPoint y: 286, distance: 12.0
click at [1101, 290] on div "powered by Back to Map CodeCombat has a Classroom Version! Enter Class Code: Do…" at bounding box center [633, 282] width 1266 height 564
